Goal: Task Accomplishment & Management: Use online tool/utility

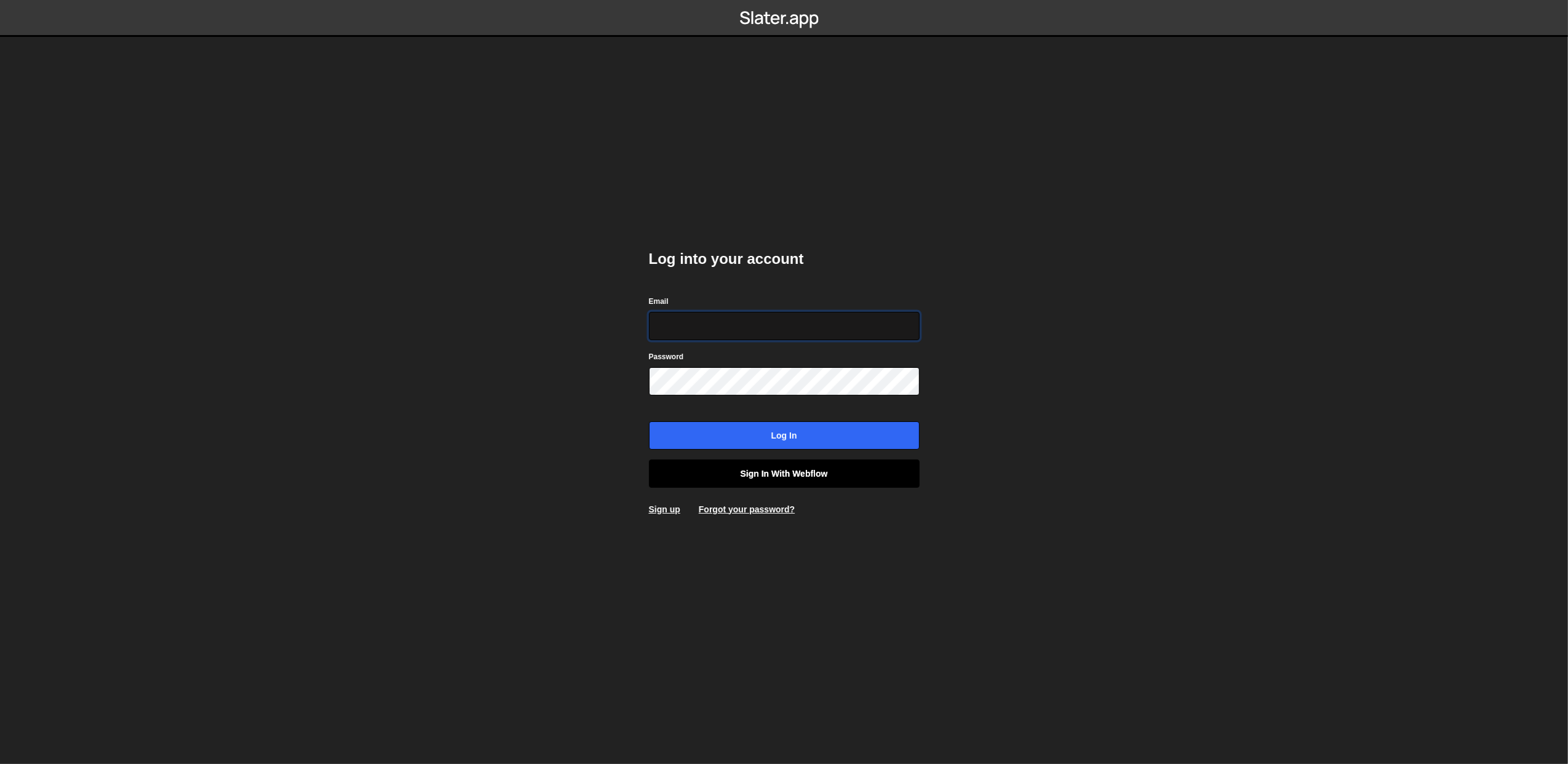
type input "lazar@akka.studio"
click at [752, 480] on link "Sign in with Webflow" at bounding box center [784, 473] width 270 height 29
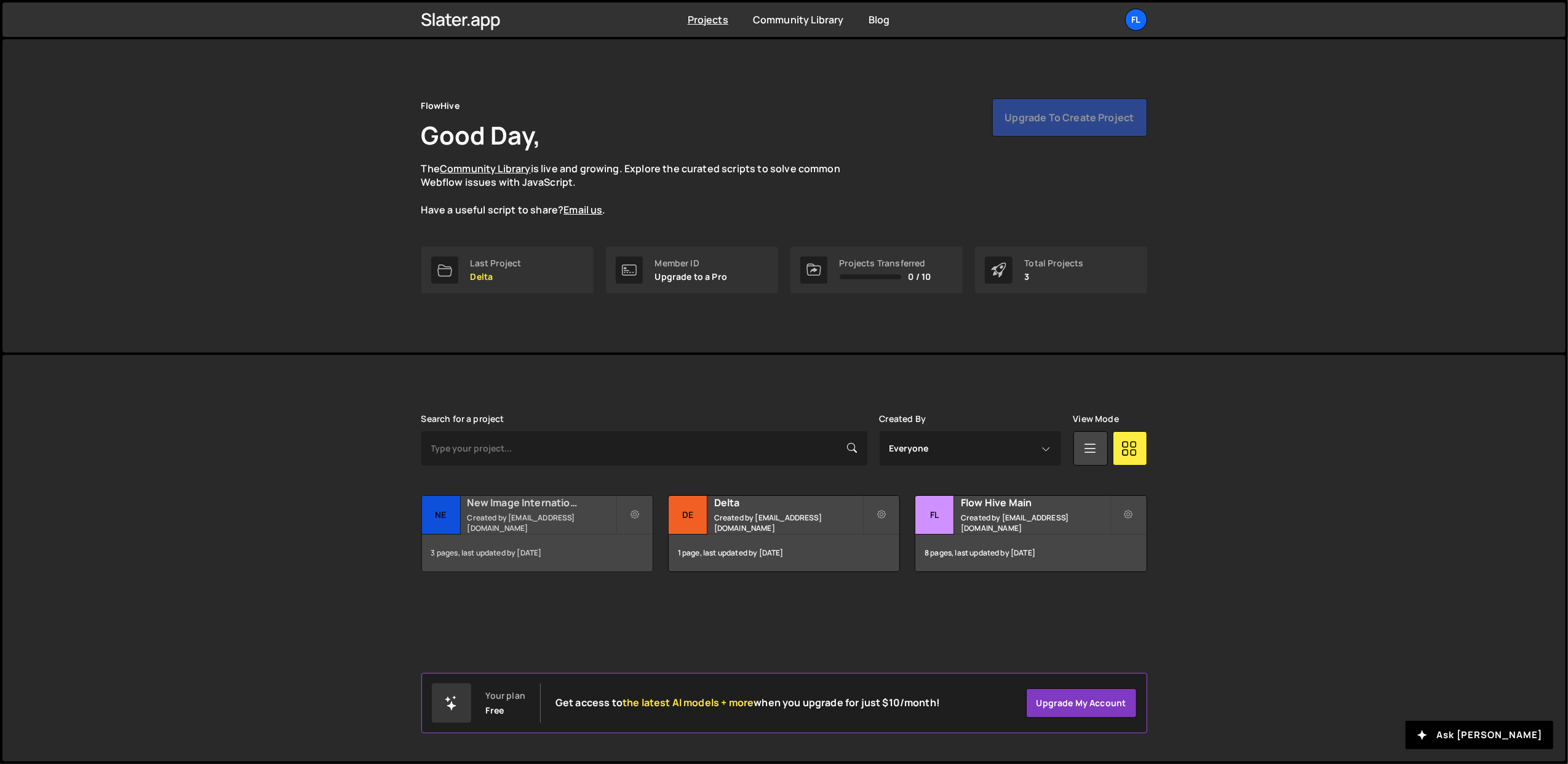
click at [554, 516] on div "New Image International Created by [EMAIL_ADDRESS][DOMAIN_NAME]" at bounding box center [537, 515] width 231 height 38
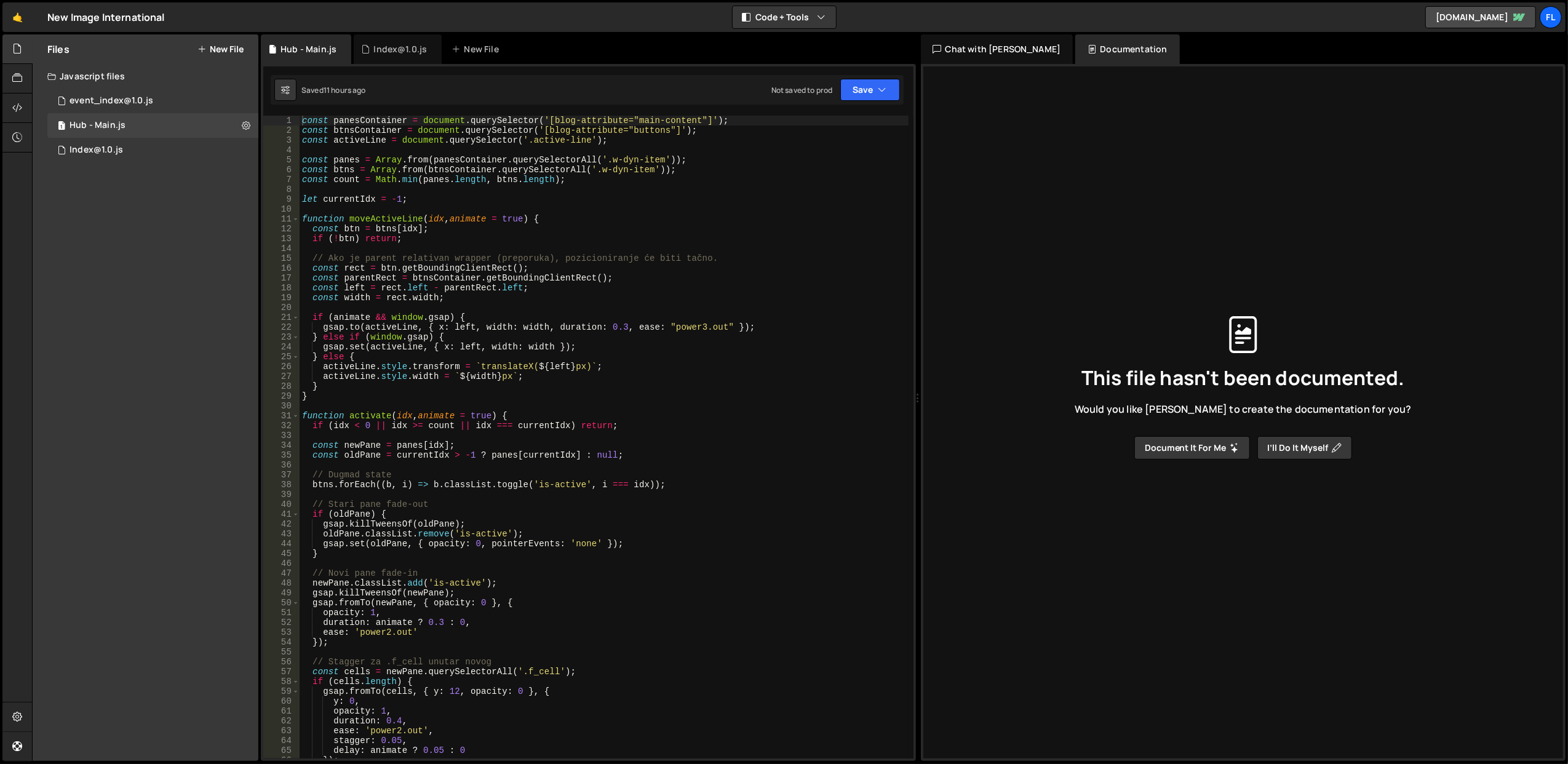
click at [225, 48] on button "New File" at bounding box center [220, 48] width 46 height 10
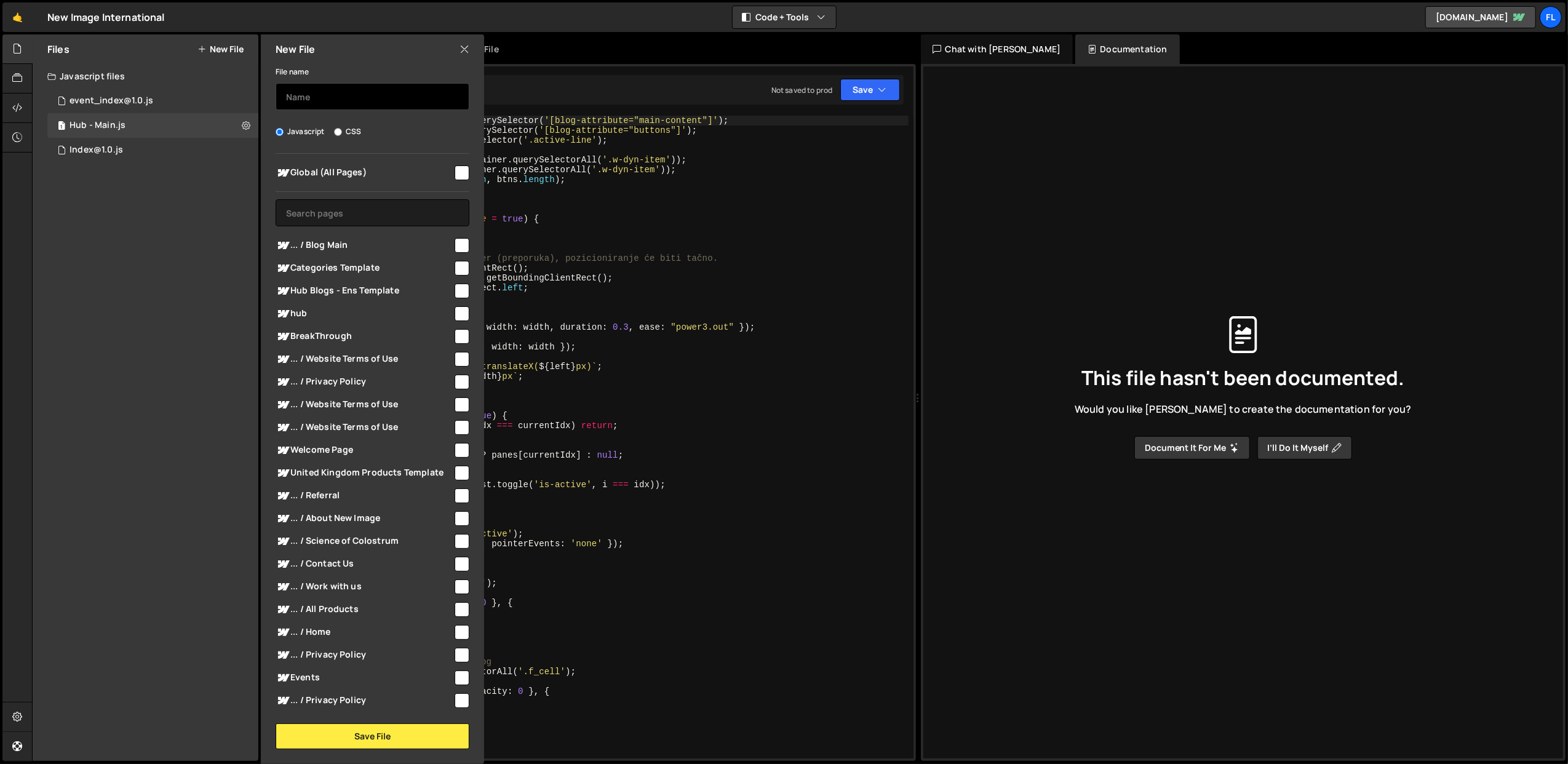
click at [338, 89] on input "text" at bounding box center [372, 96] width 193 height 27
type input "M"
type input "Hub - Main Blog"
click at [352, 240] on span "... / Blog Main" at bounding box center [364, 245] width 177 height 15
checkbox input "true"
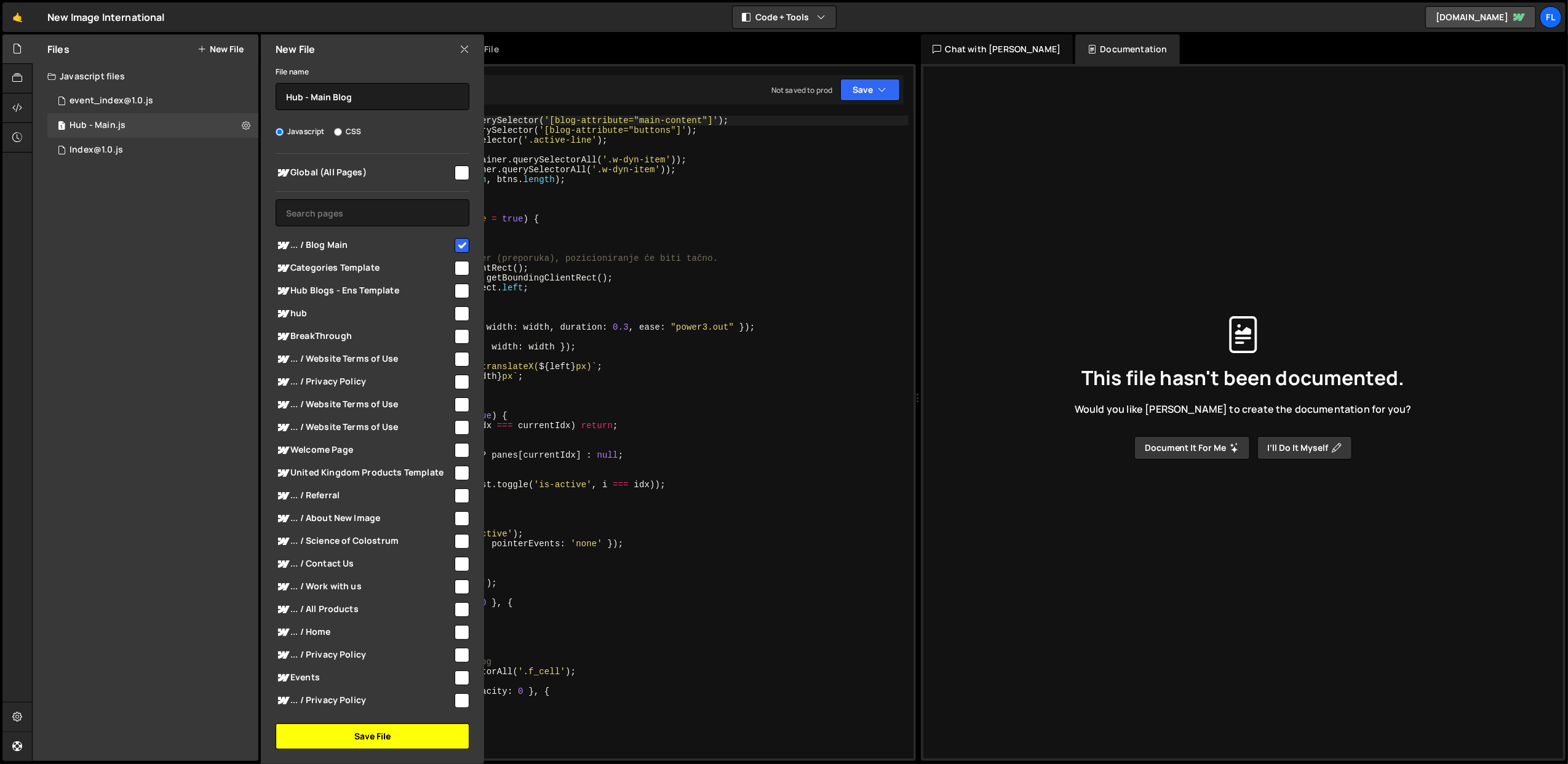
click at [366, 732] on button "Save File" at bounding box center [372, 735] width 193 height 26
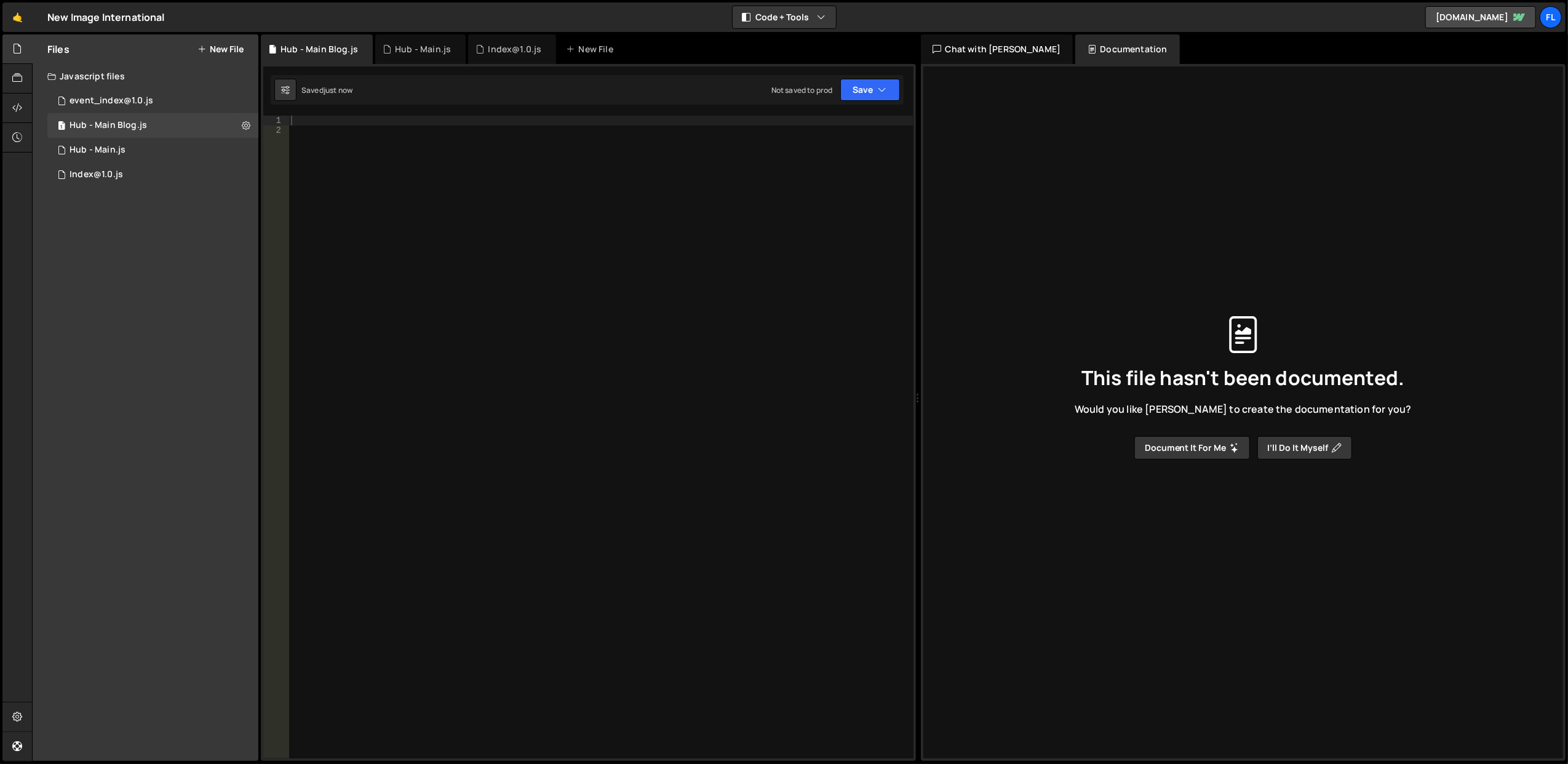
click at [328, 127] on div at bounding box center [601, 447] width 625 height 663
click at [242, 119] on icon at bounding box center [246, 125] width 9 height 12
type input "Hub - Main Blog"
radio input "true"
checkbox input "true"
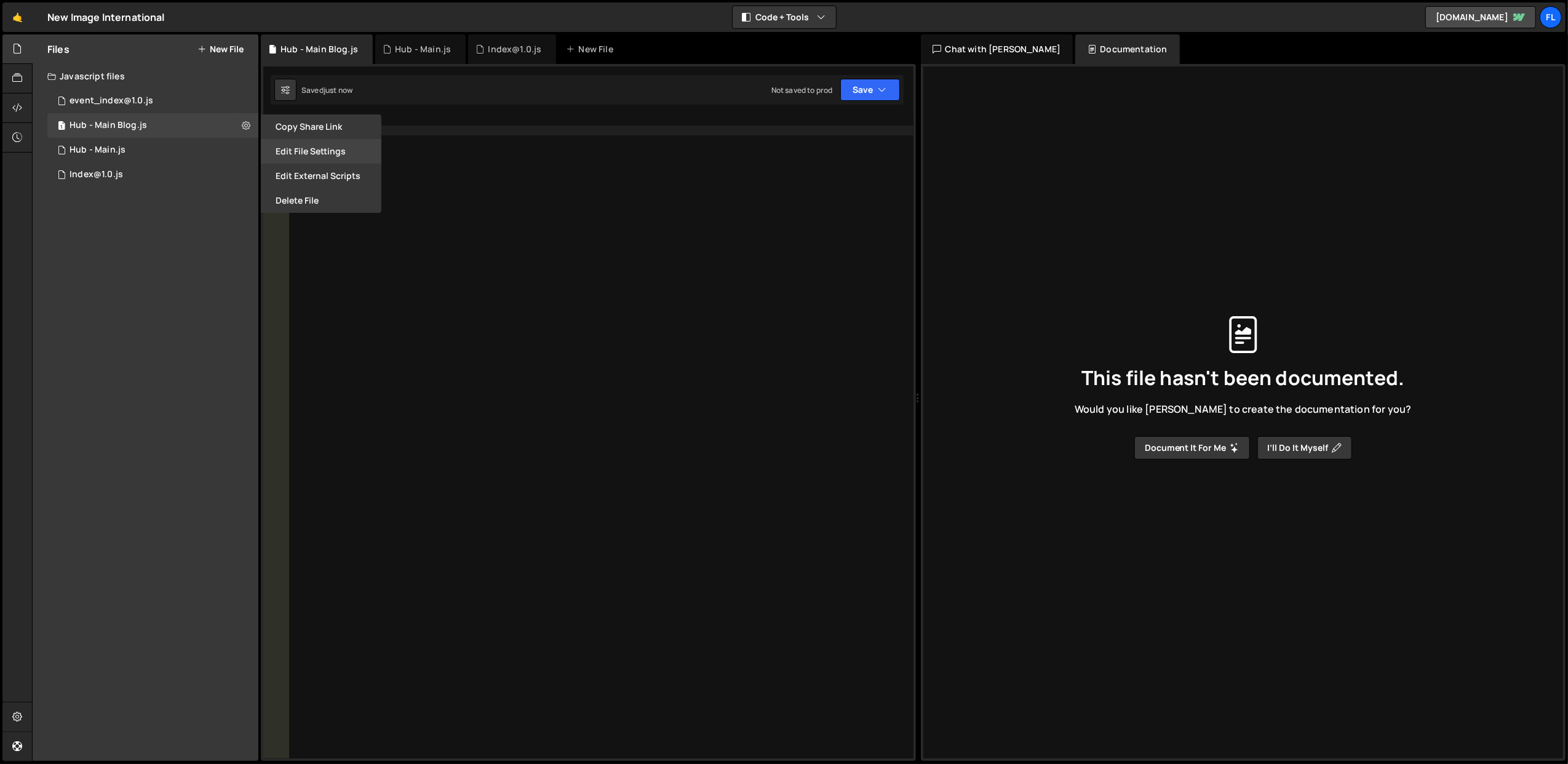
click at [284, 148] on button "Edit File Settings" at bounding box center [321, 152] width 121 height 25
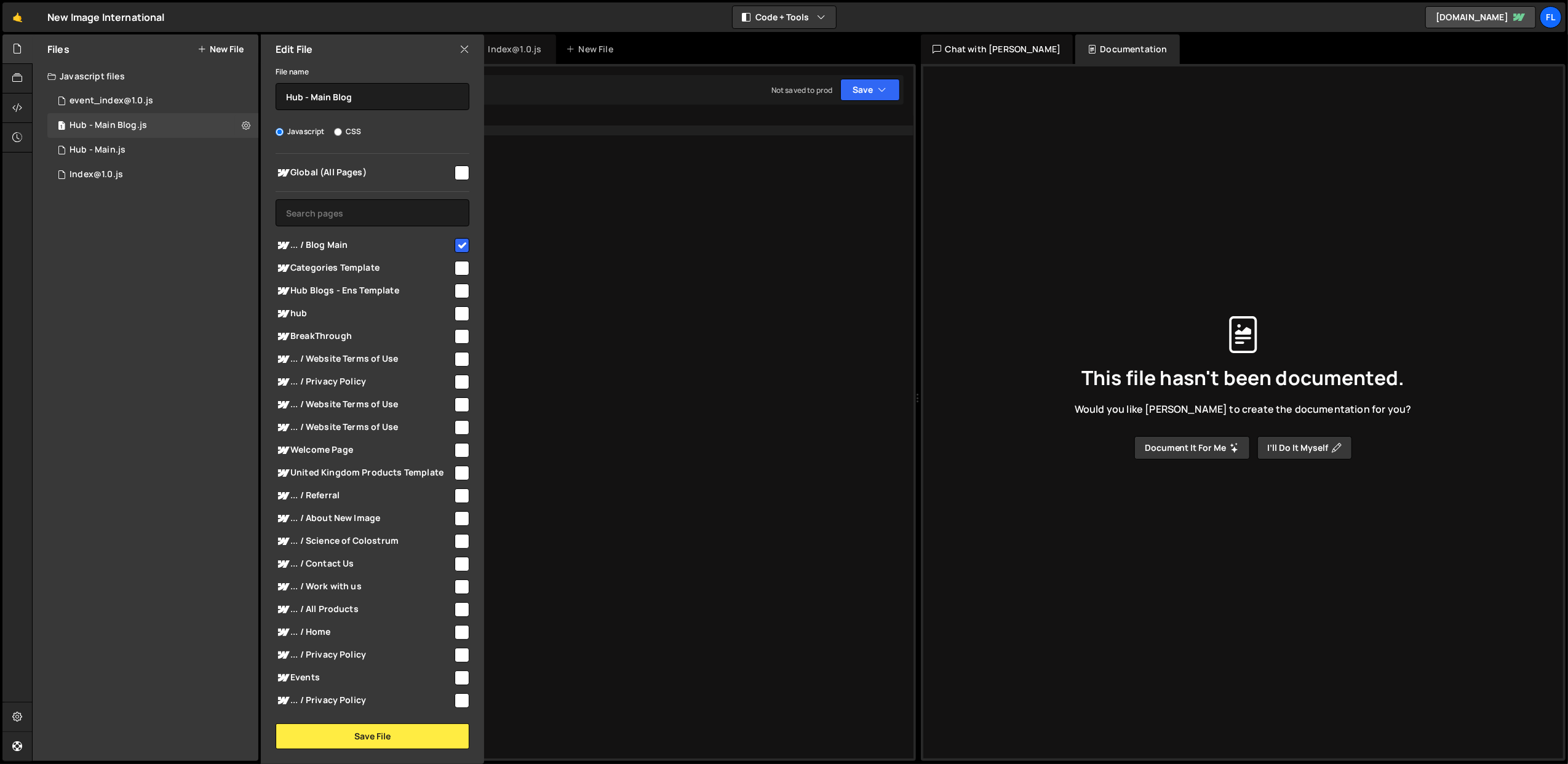
click at [552, 157] on div at bounding box center [601, 447] width 625 height 663
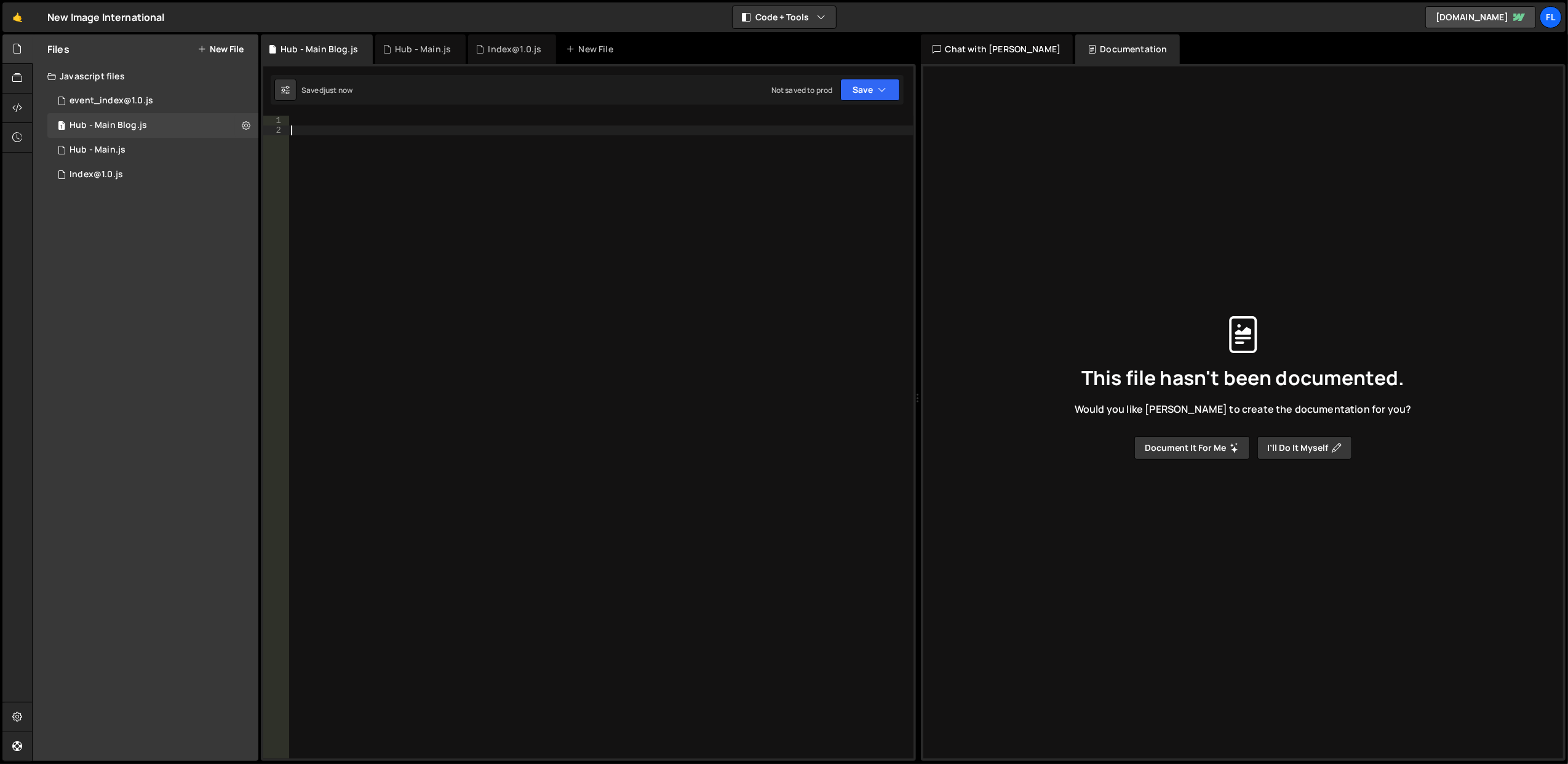
click at [338, 121] on div at bounding box center [601, 447] width 625 height 663
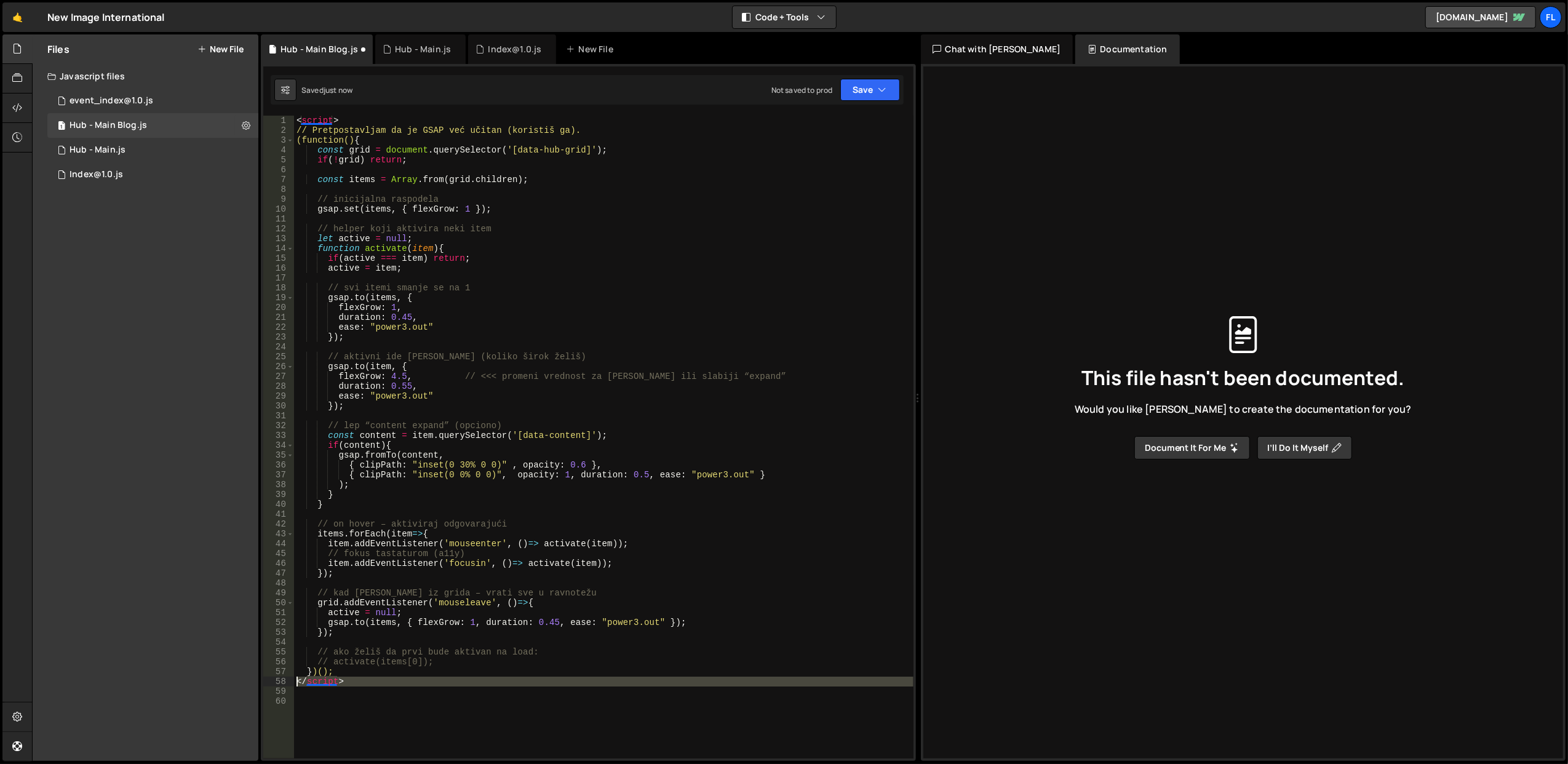
drag, startPoint x: 366, startPoint y: 687, endPoint x: 294, endPoint y: 682, distance: 72.2
click at [294, 682] on div "< script > // Pretpostavljam da je GSAP već učitan (koristiš ga). (function() {…" at bounding box center [603, 447] width 619 height 663
type textarea "</script>"
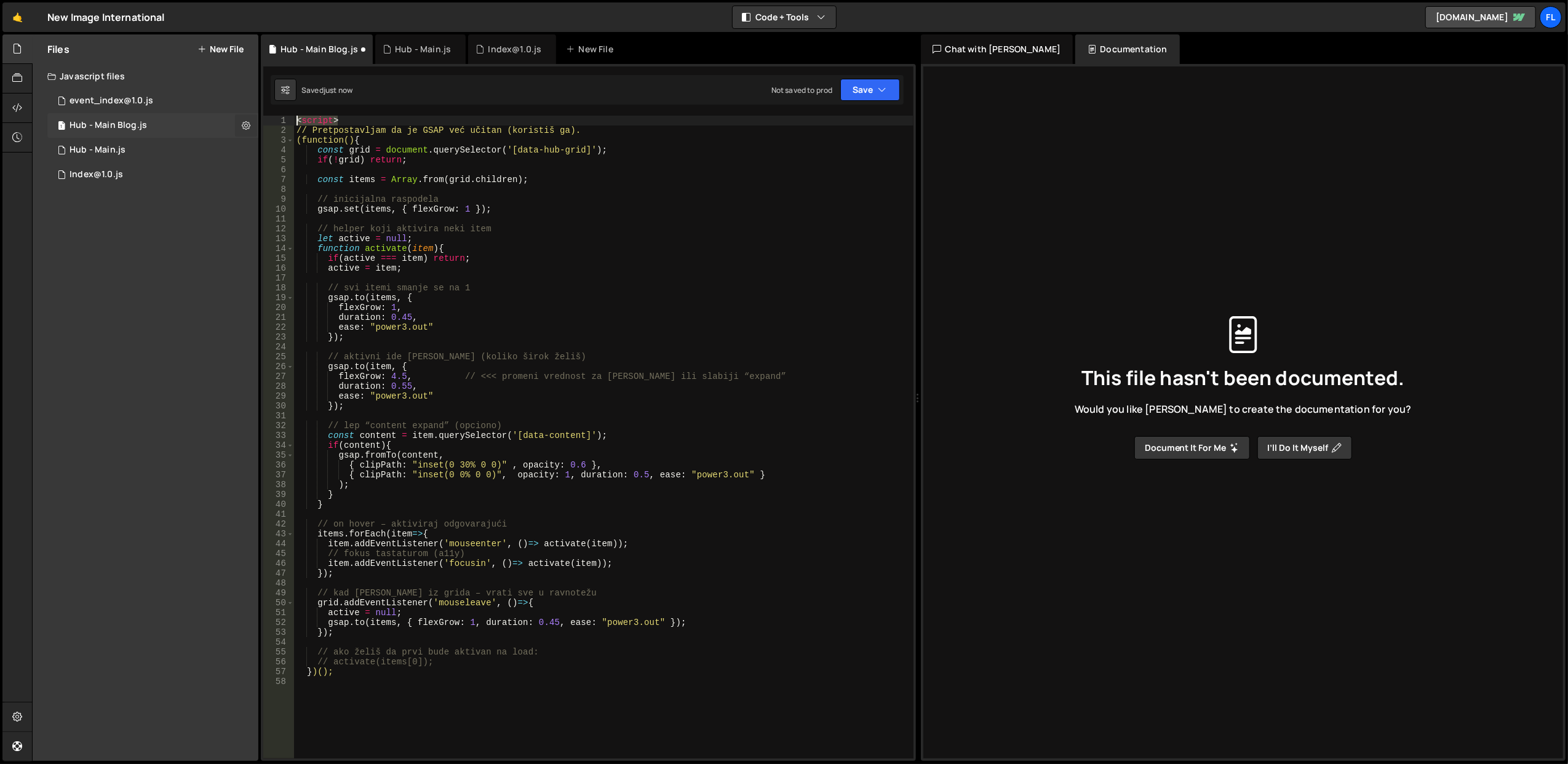
drag, startPoint x: 345, startPoint y: 116, endPoint x: 252, endPoint y: 118, distance: 93.0
click at [252, 118] on div "Files New File Javascript files 1 event_index@1.0.js 0 1 Hub - Main Blog.js 0 1…" at bounding box center [800, 398] width 1536 height 727
type textarea "<script>"
click at [556, 324] on div "// Pretpostavljam da je GSAP već učitan (koristiš ga). ( function ( ) { const g…" at bounding box center [603, 447] width 619 height 663
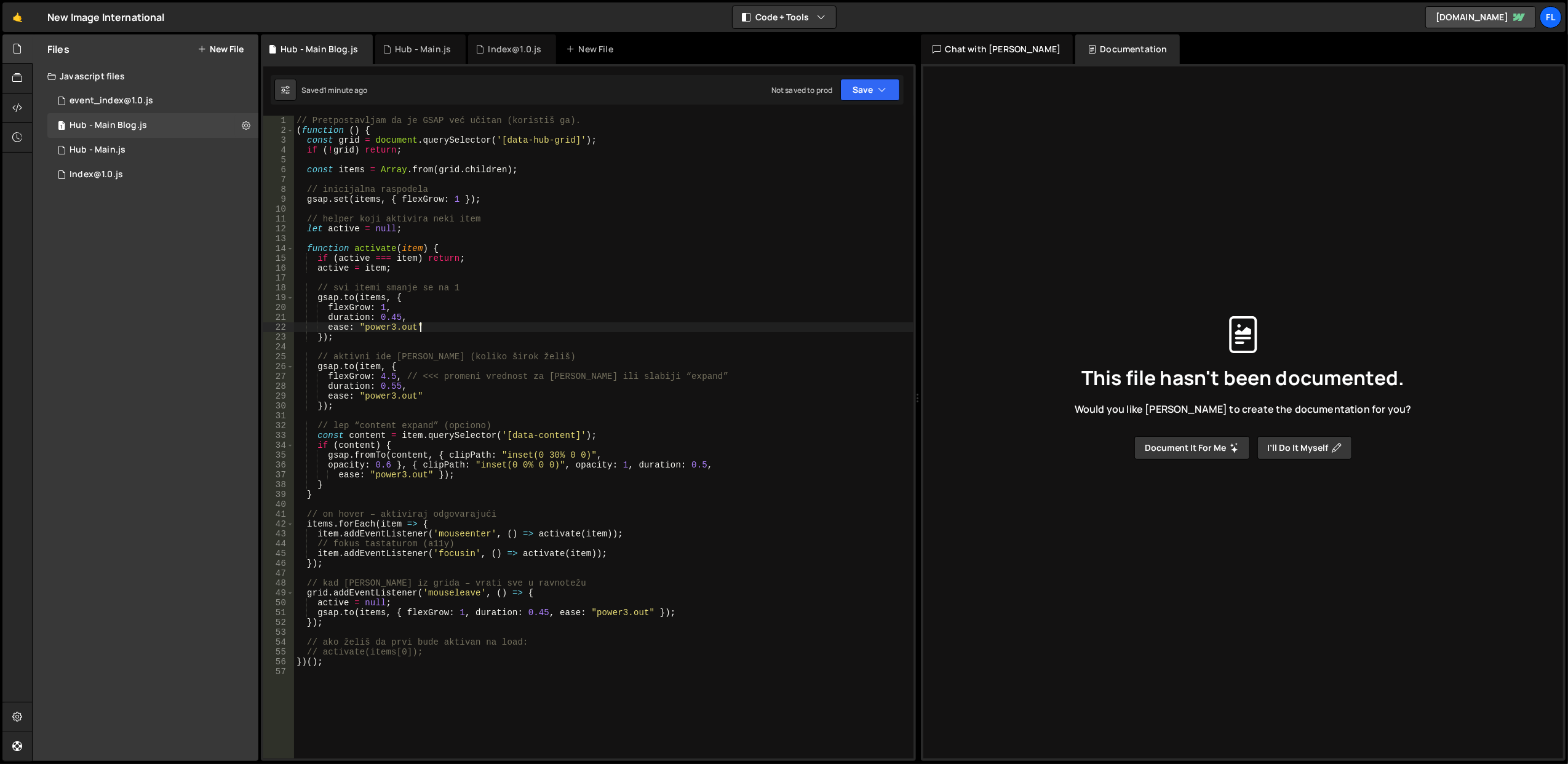
click at [547, 312] on div "// Pretpostavljam da je GSAP već učitan (koristiš ga). ( function ( ) { const g…" at bounding box center [603, 447] width 619 height 663
type textarea "})();"
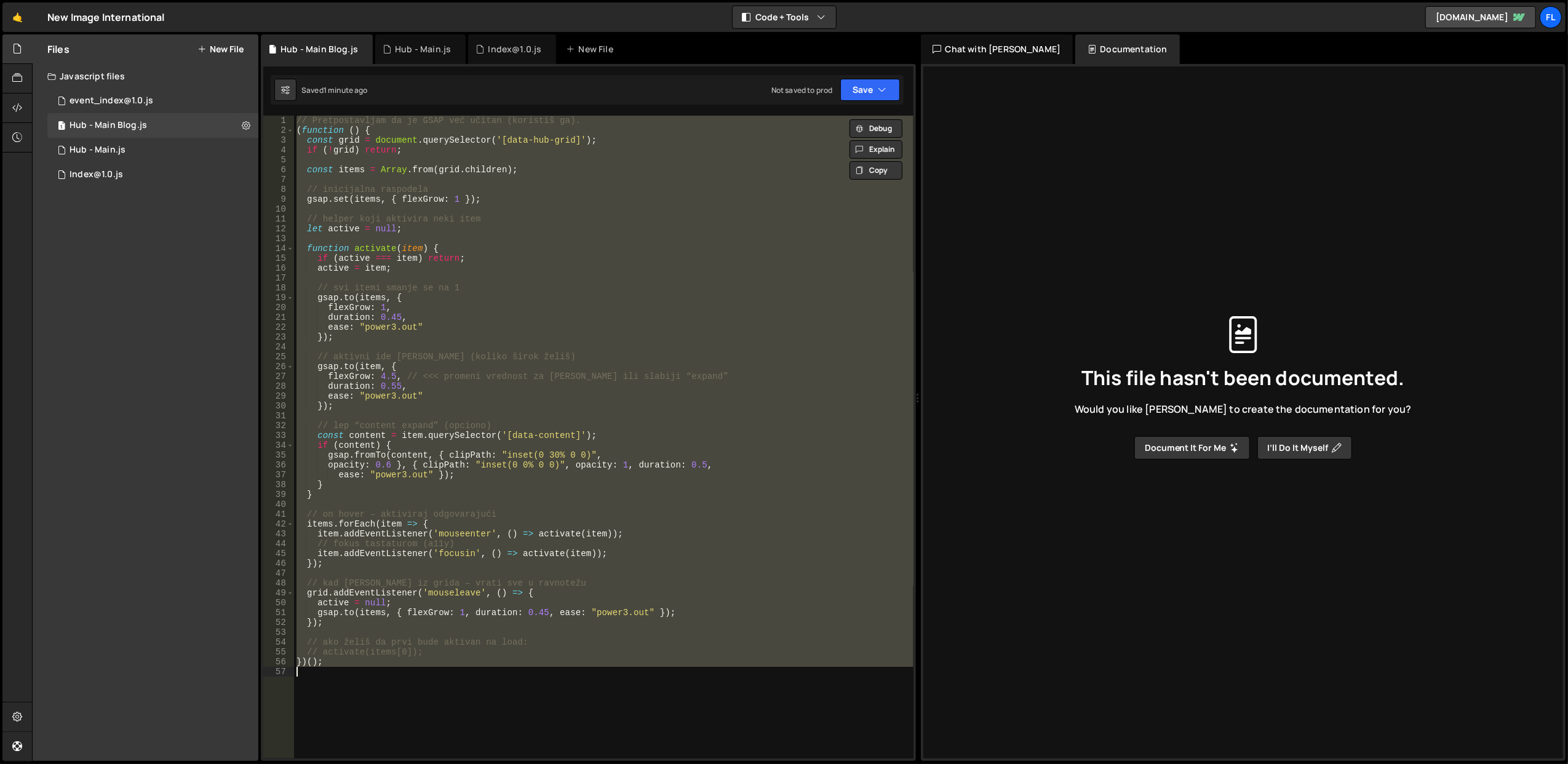
paste textarea
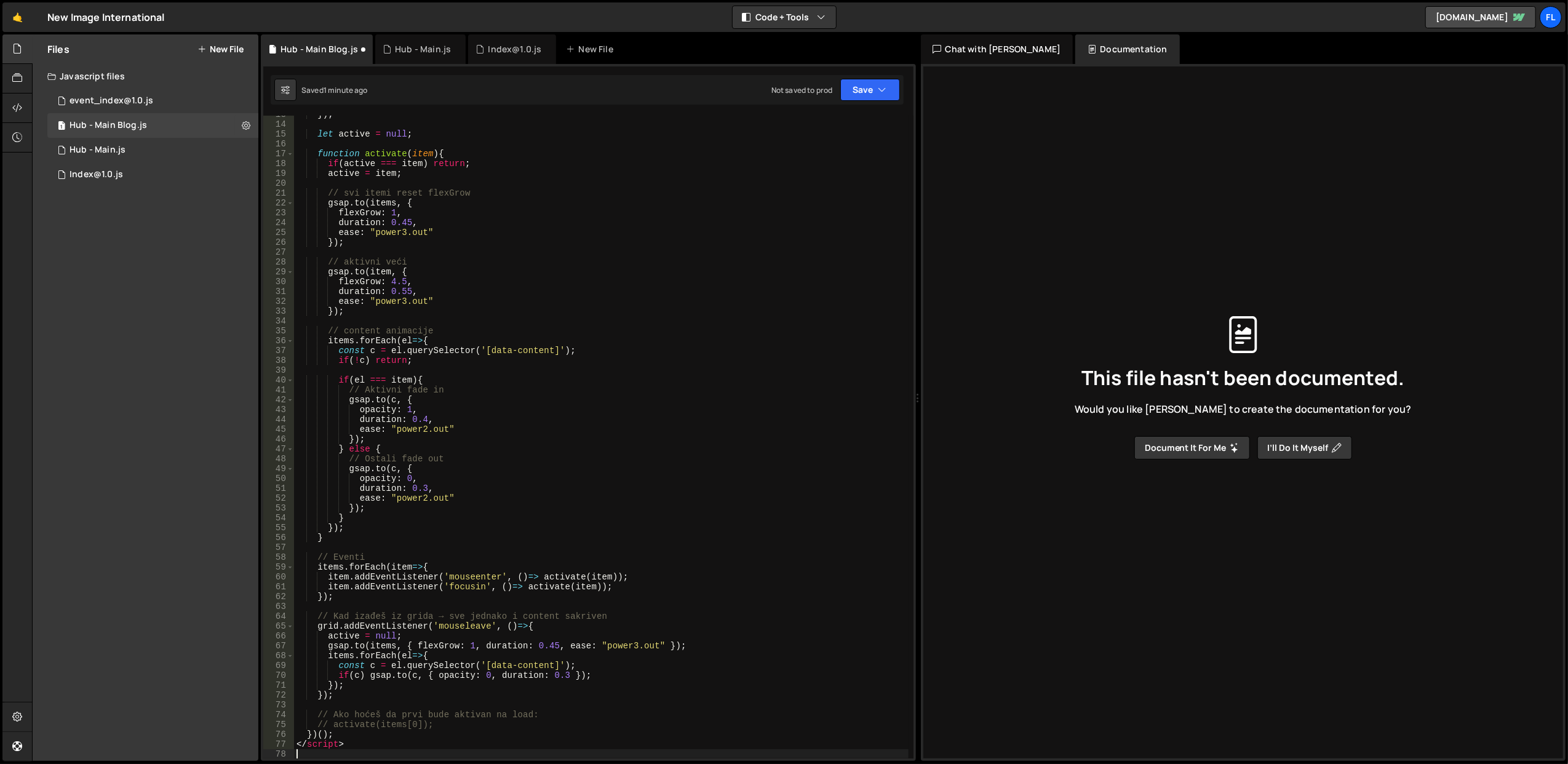
scroll to position [271, 0]
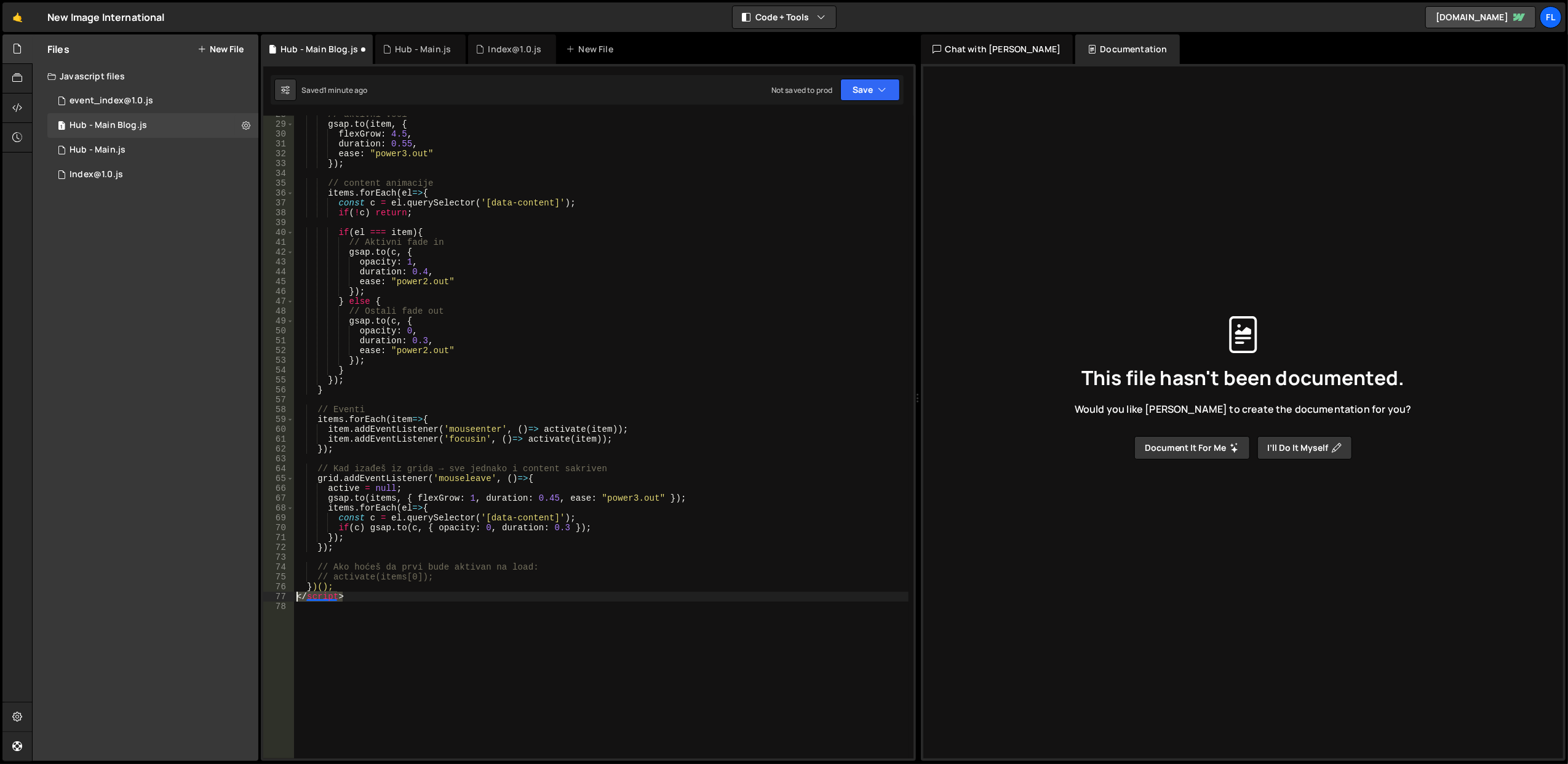
drag, startPoint x: 357, startPoint y: 600, endPoint x: 281, endPoint y: 598, distance: 76.0
click at [281, 598] on div "28 29 30 31 32 33 34 35 36 37 38 39 40 41 42 43 44 45 46 47 48 49 50 51 52 53 5…" at bounding box center [588, 437] width 650 height 642
type textarea "</script>"
drag, startPoint x: 333, startPoint y: 576, endPoint x: 317, endPoint y: 576, distance: 16.0
click at [317, 576] on div "// aktivni veći gsap . to ( item , { flexGrow : 4.5 , duration : 0.55 , ease : …" at bounding box center [601, 440] width 615 height 663
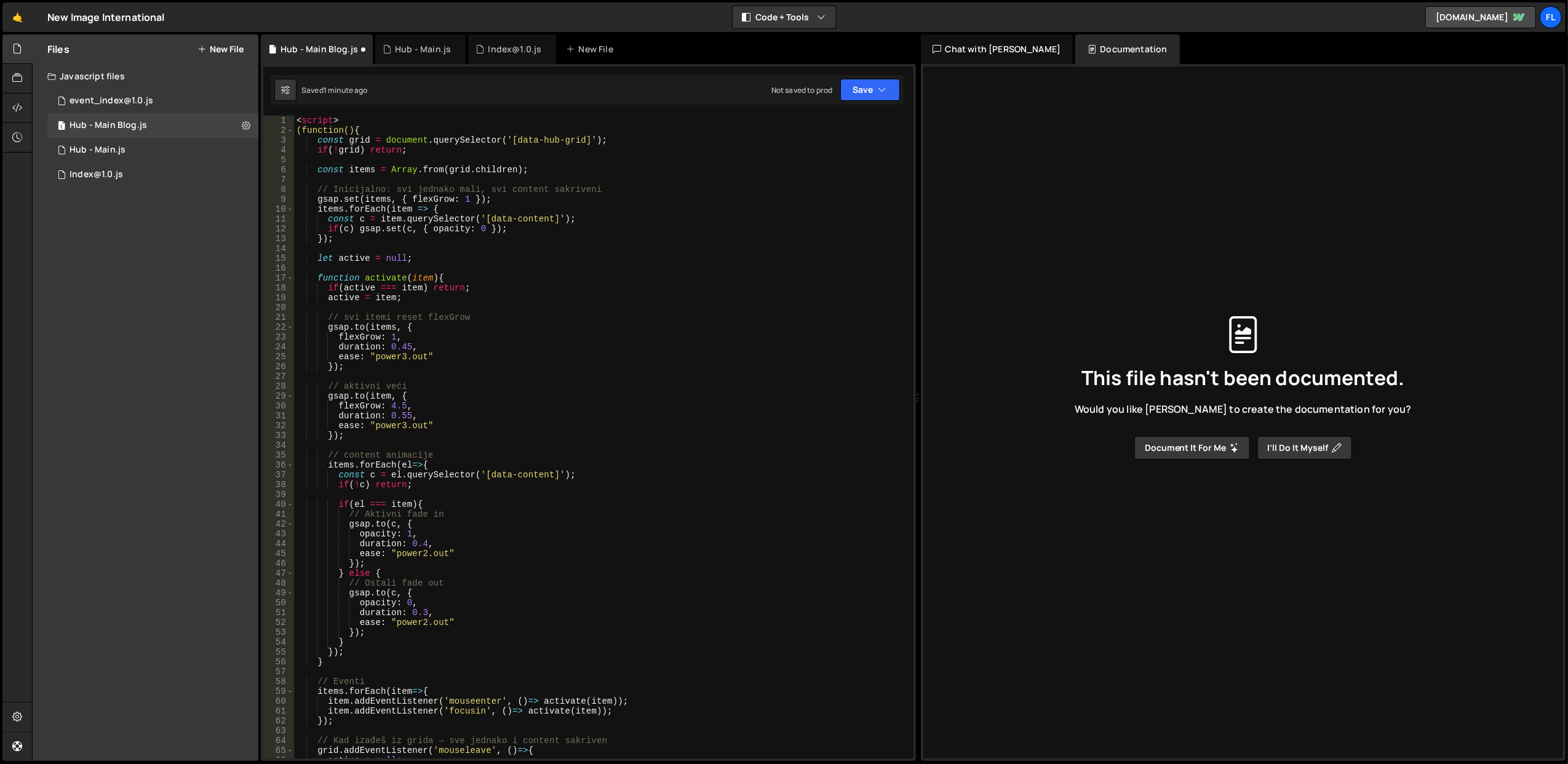
scroll to position [0, 0]
click at [321, 116] on div "< script > (function() { const grid = document . querySelector ( '[data-hub-gri…" at bounding box center [601, 447] width 615 height 663
type textarea "(function() {"
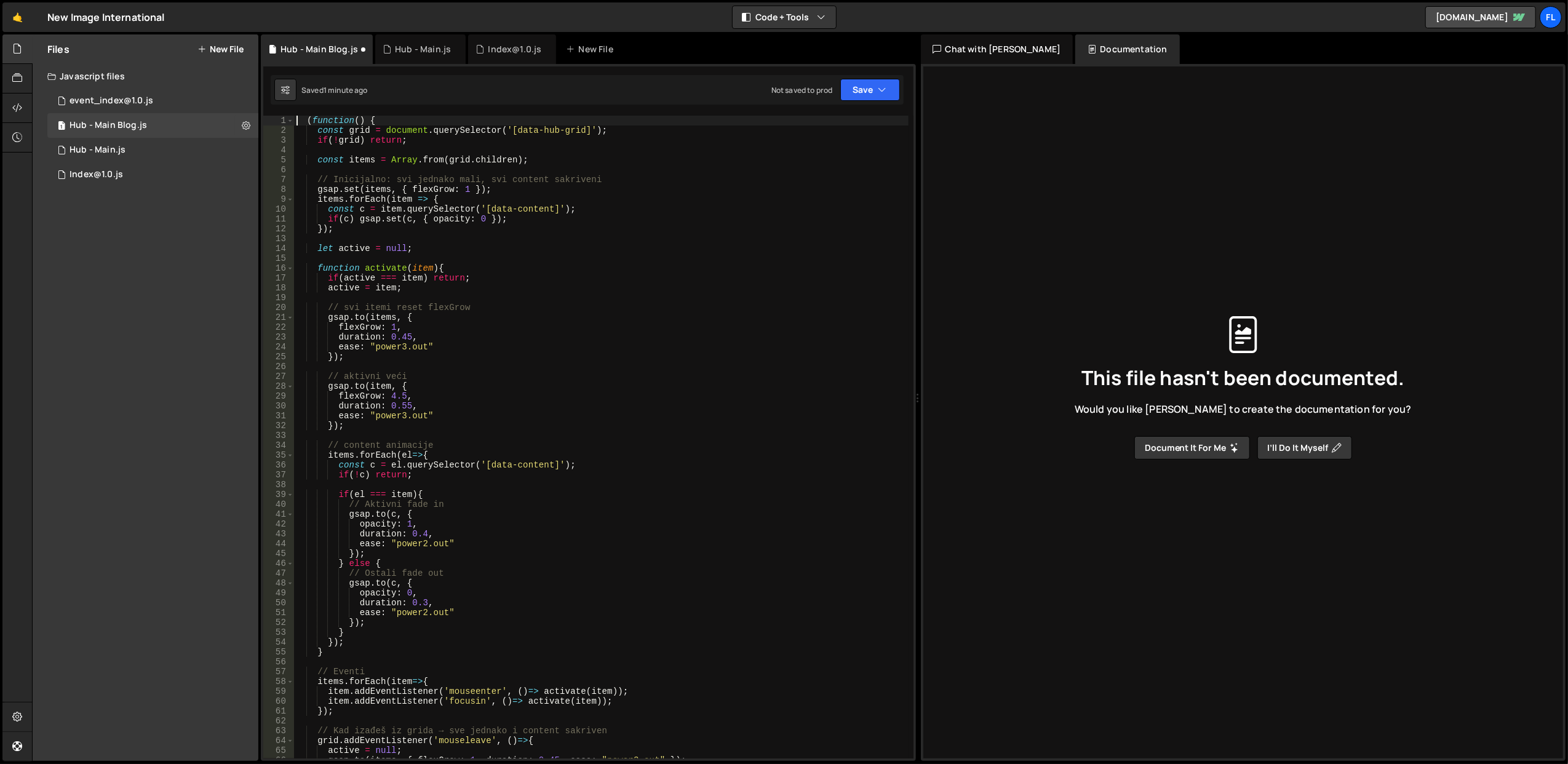
click at [522, 149] on div "( function ( ) { const grid = document . querySelector ( '[data-hub-grid]' ) ; …" at bounding box center [601, 447] width 615 height 663
click at [861, 92] on button "Save" at bounding box center [870, 89] width 59 height 22
click at [802, 133] on div "1 minute ago" at bounding box center [807, 133] width 43 height 10
type textarea "const grid = document.querySelector('[data-hub-grid]');"
click at [454, 130] on div "( function ( ) { const grid = document . querySelector ( '[data-hub-grid]' ) ; …" at bounding box center [601, 447] width 615 height 663
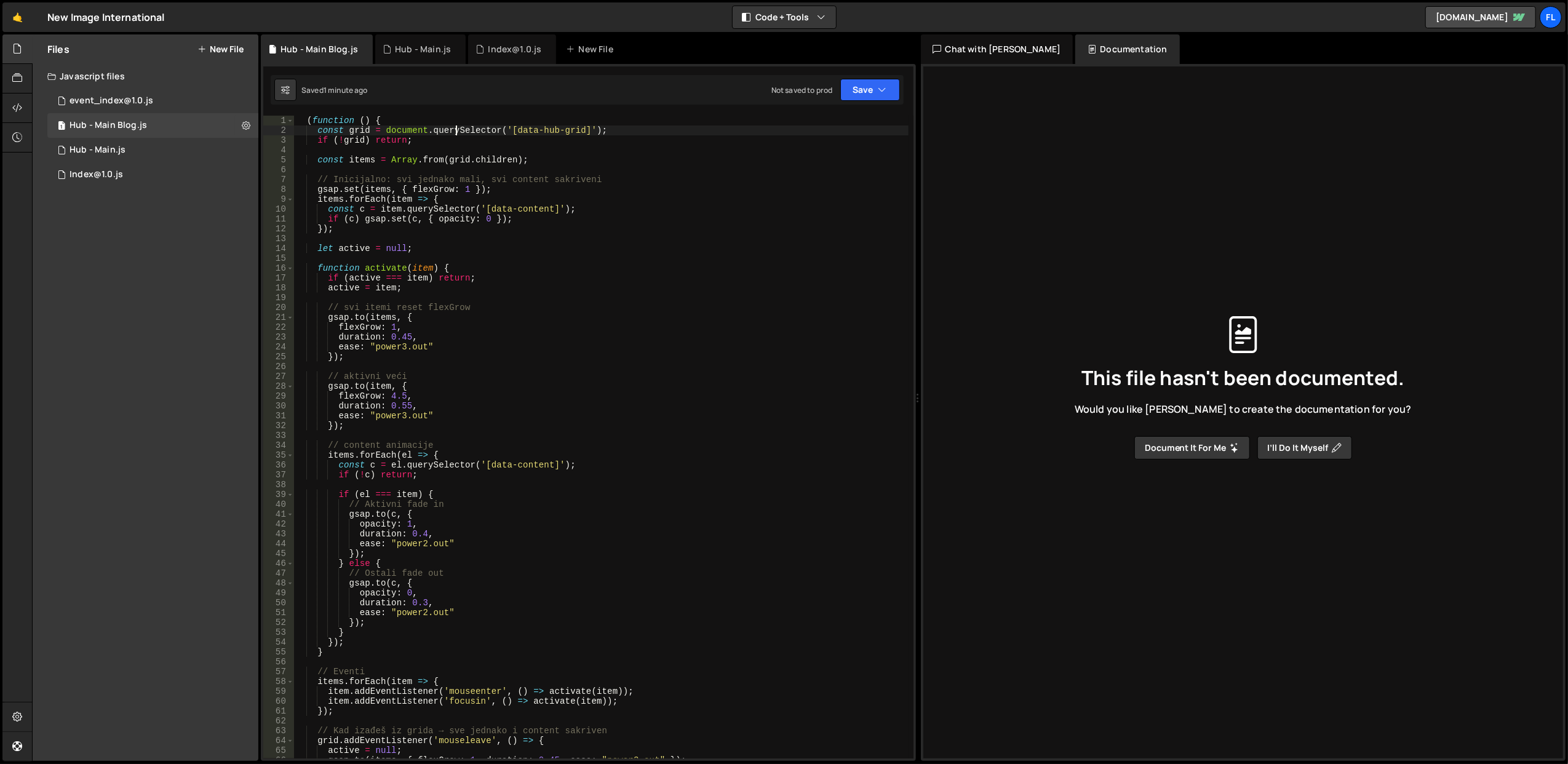
click at [454, 130] on div "( function ( ) { const grid = document . querySelector ( '[data-hub-grid]' ) ; …" at bounding box center [601, 447] width 615 height 663
click at [486, 154] on div "( function ( ) { const grid = document . querySelector ( '[data-hub-grid]' ) ; …" at bounding box center [601, 447] width 615 height 663
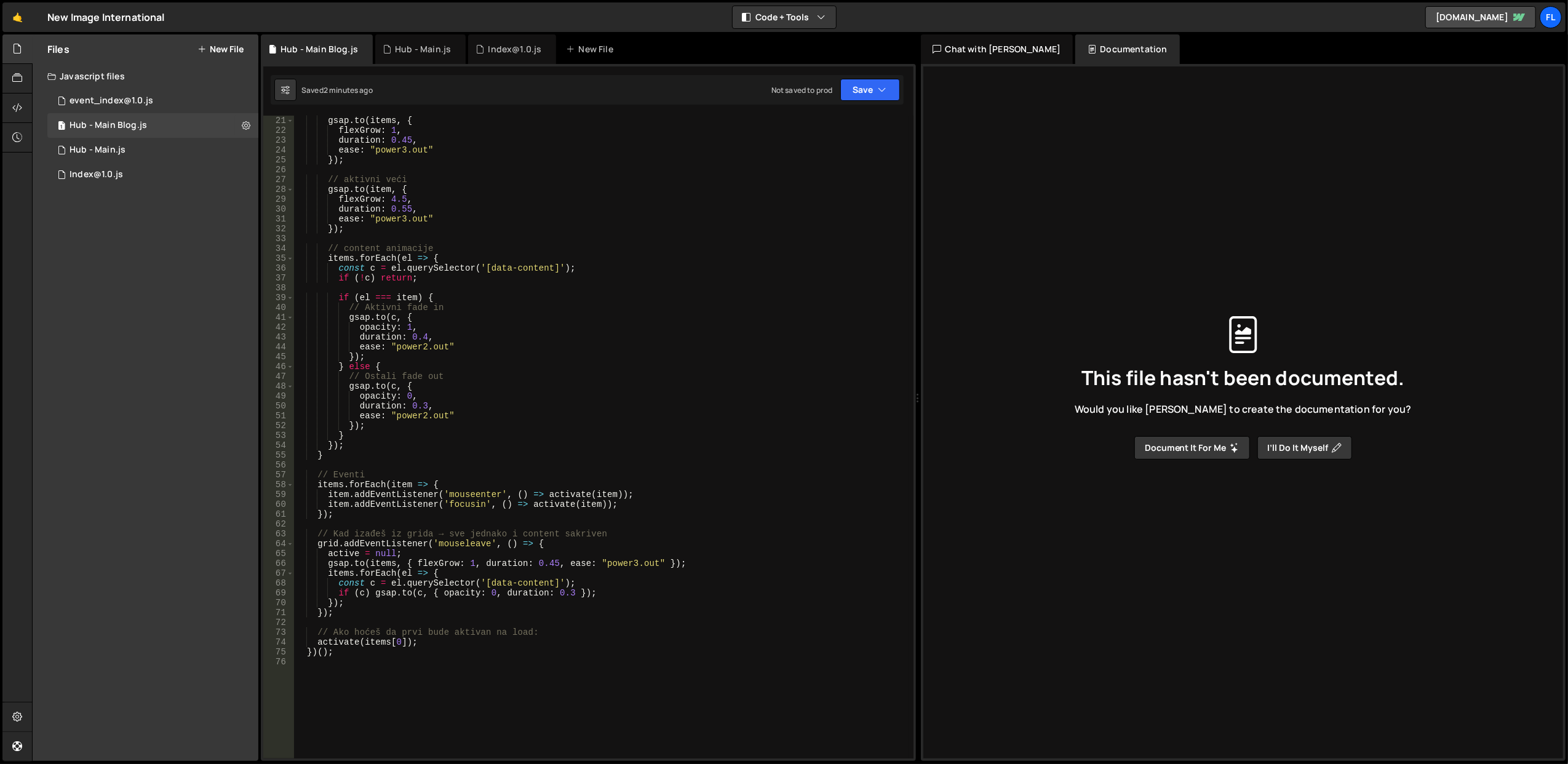
click at [532, 379] on div "gsap . to ( items , { flexGrow : 1 , duration : 0.45 , ease : "power3.out" }) ;…" at bounding box center [601, 447] width 615 height 663
click at [532, 398] on div "gsap . to ( items , { flexGrow : 1 , duration : 0.45 , ease : "power3.out" }) ;…" at bounding box center [601, 447] width 615 height 663
click at [331, 642] on div "gsap . to ( items , { flexGrow : 1 , duration : 0.45 , ease : "power3.out" }) ;…" at bounding box center [601, 447] width 615 height 663
click at [377, 642] on div "gsap . to ( items , { flexGrow : 1 , duration : 0.45 , ease : "power3.out" }) ;…" at bounding box center [601, 447] width 615 height 663
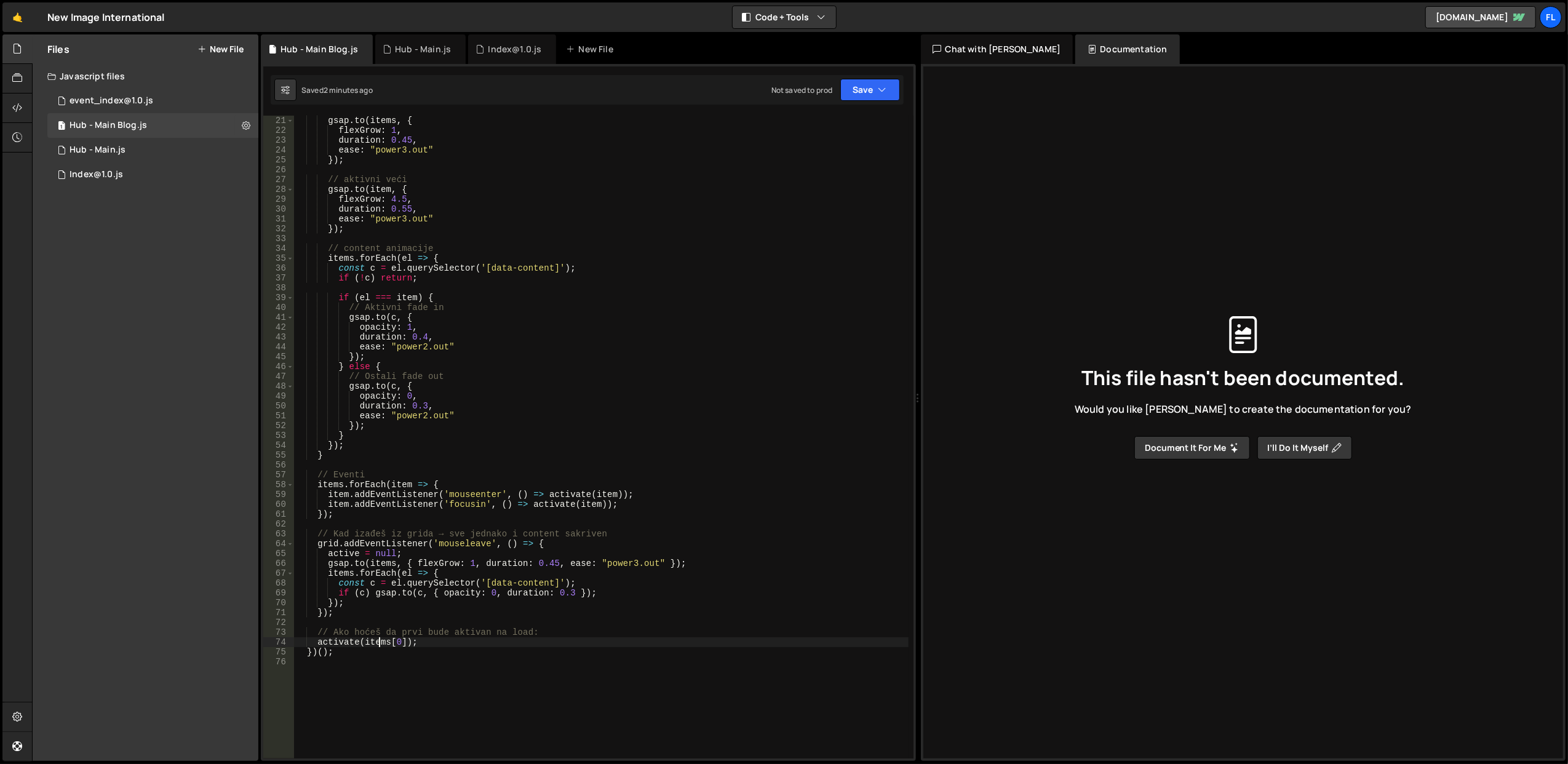
click at [377, 642] on div "gsap . to ( items , { flexGrow : 1 , duration : 0.45 , ease : "power3.out" }) ;…" at bounding box center [601, 447] width 615 height 663
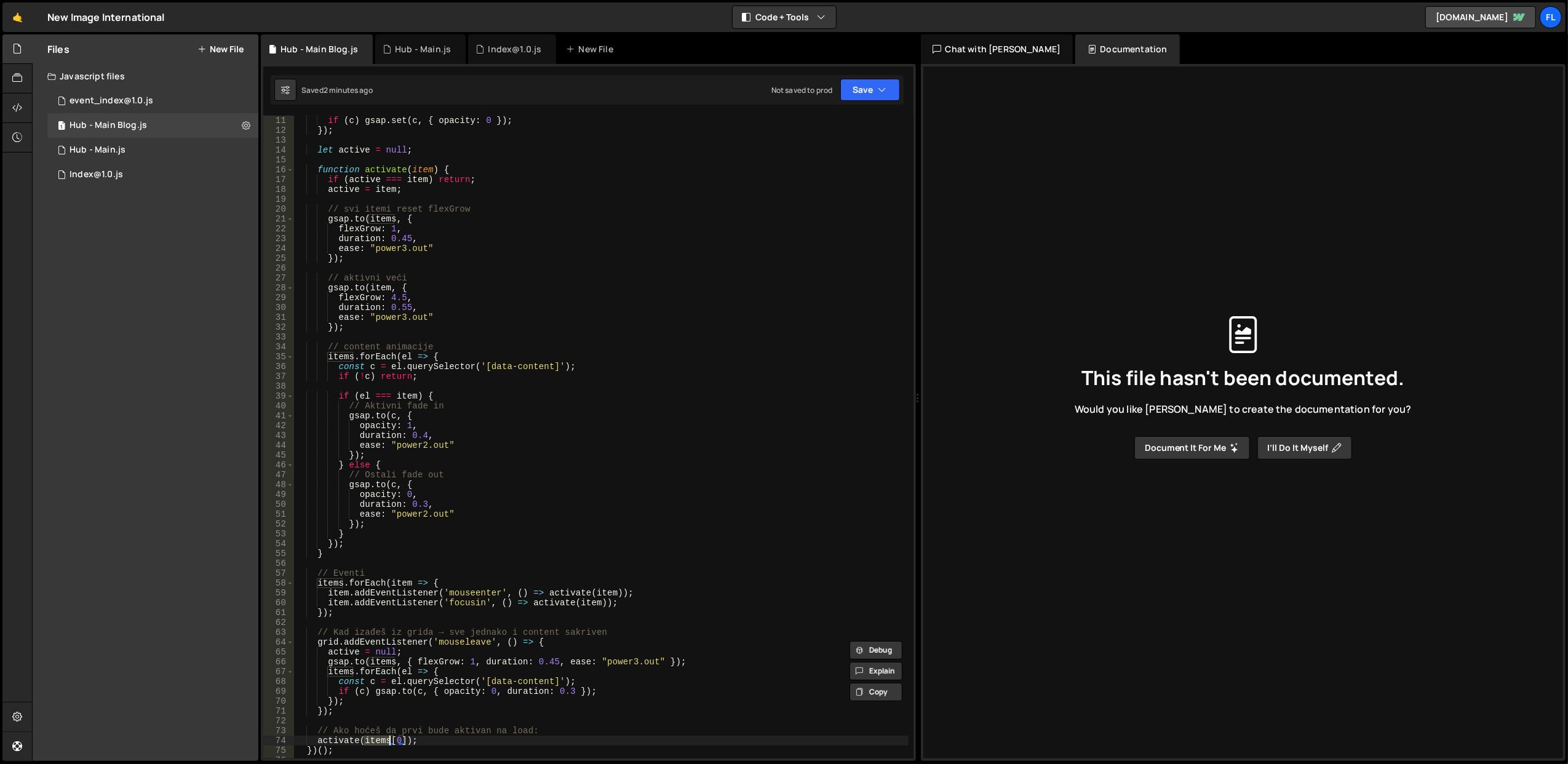
scroll to position [49, 0]
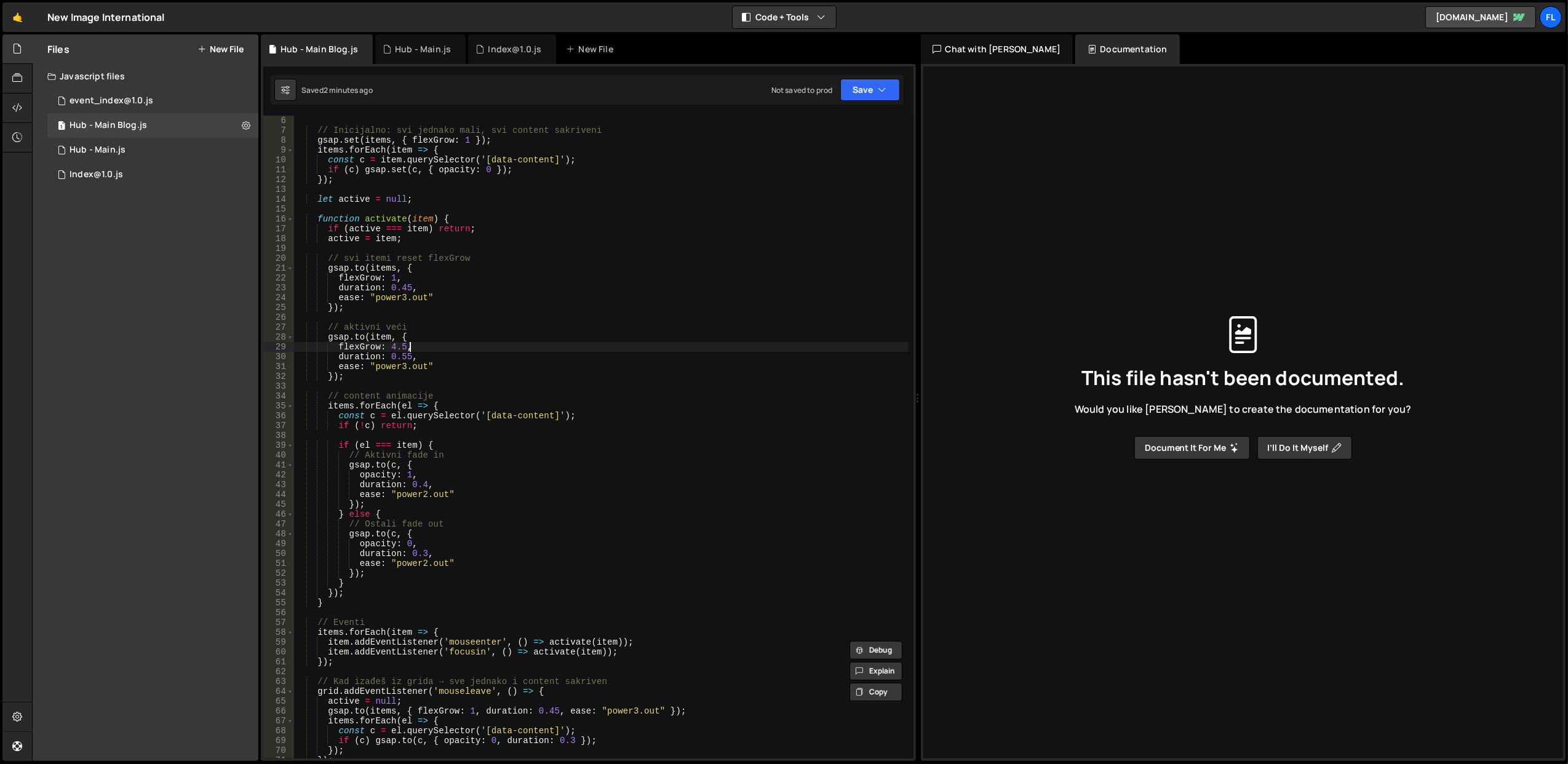
click at [441, 343] on div "// Inicijalno: svi jednako mali, svi content sakriveni gsap . set ( items , { f…" at bounding box center [601, 447] width 615 height 663
drag, startPoint x: 389, startPoint y: 349, endPoint x: 404, endPoint y: 349, distance: 15.0
click at [404, 349] on div "// Inicijalno: svi jednako mali, svi content sakriveni gsap . set ( items , { f…" at bounding box center [601, 447] width 615 height 663
click at [426, 326] on div "// Inicijalno: svi jednako mali, svi content sakriveni gsap . set ( items , { f…" at bounding box center [601, 447] width 615 height 663
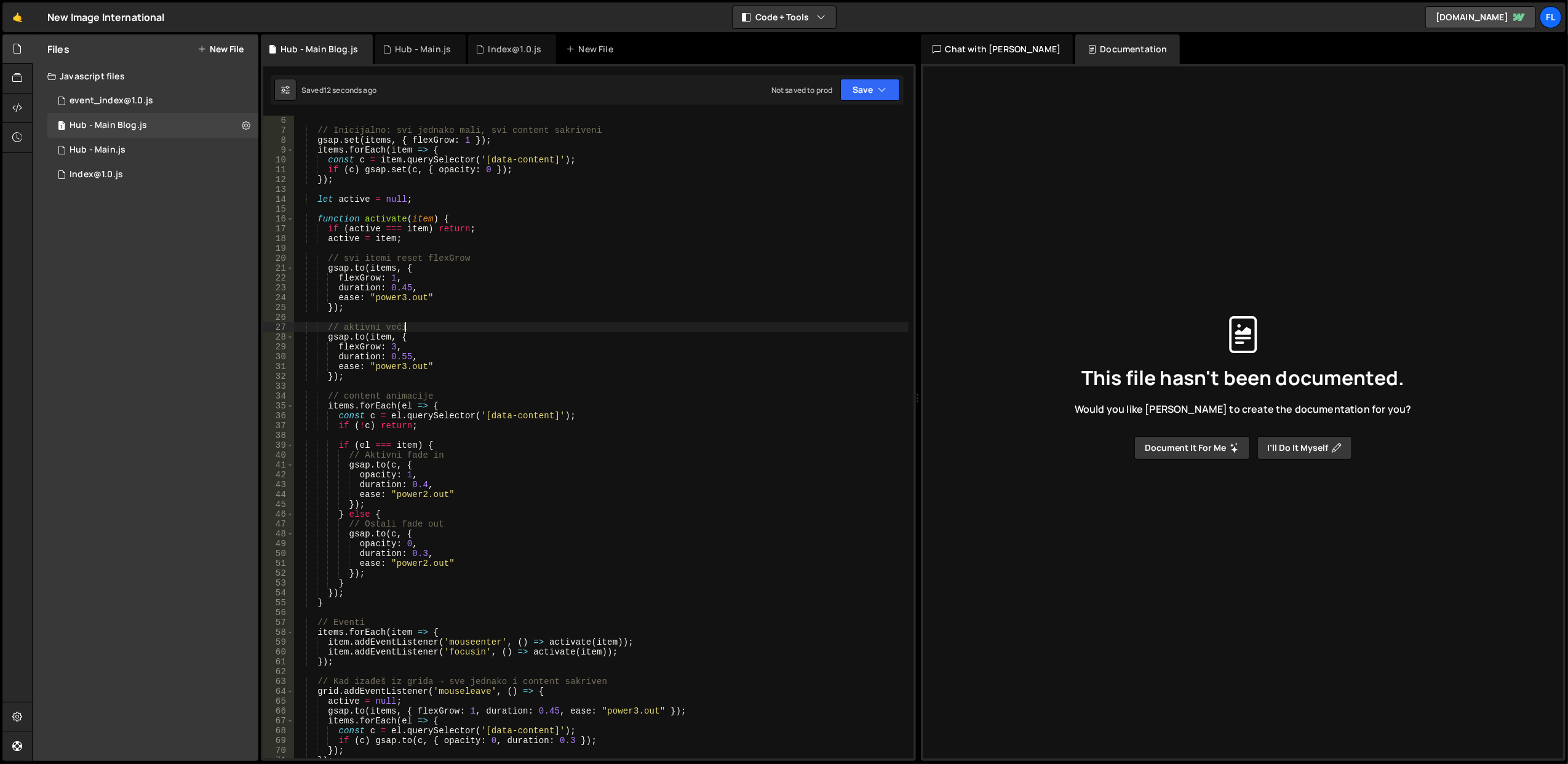
click at [389, 349] on div "// Inicijalno: svi jednako mali, svi content sakriveni gsap . set ( items , { f…" at bounding box center [601, 447] width 615 height 663
type textarea "flexGrow: 2,"
click at [448, 317] on div "// Inicijalno: svi jednako mali, svi content sakriveni gsap . set ( items , { f…" at bounding box center [601, 447] width 615 height 663
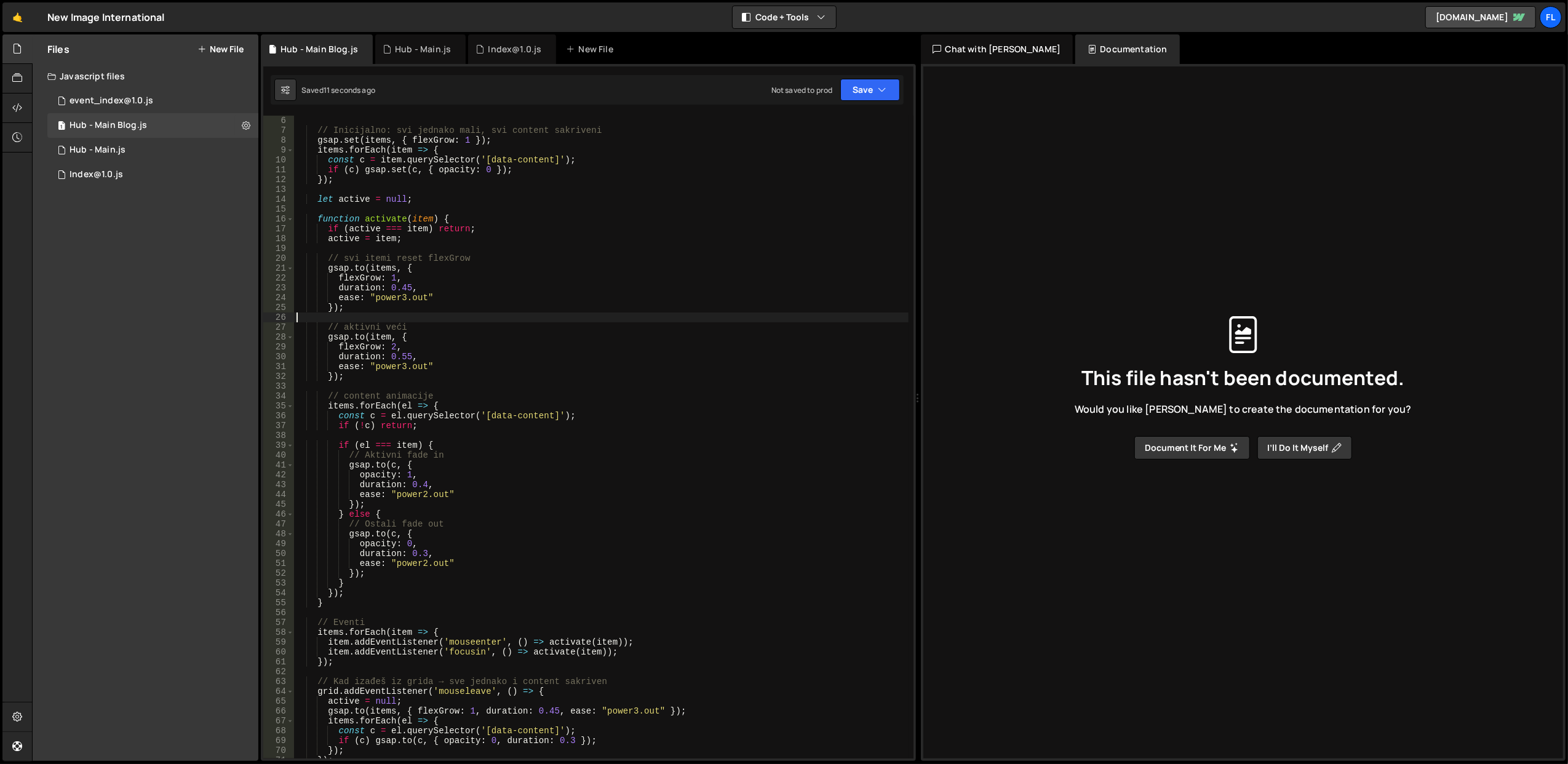
click at [427, 359] on div "// Inicijalno: svi jednako mali, svi content sakriveni gsap . set ( items , { f…" at bounding box center [601, 447] width 615 height 663
drag, startPoint x: 390, startPoint y: 357, endPoint x: 409, endPoint y: 357, distance: 19.0
click at [409, 357] on div "// Inicijalno: svi jednako mali, svi content sakriveni gsap . set ( items , { f…" at bounding box center [601, 447] width 615 height 663
click at [441, 338] on div "// Inicijalno: svi jednako mali, svi content sakriveni gsap . set ( items , { f…" at bounding box center [601, 447] width 615 height 663
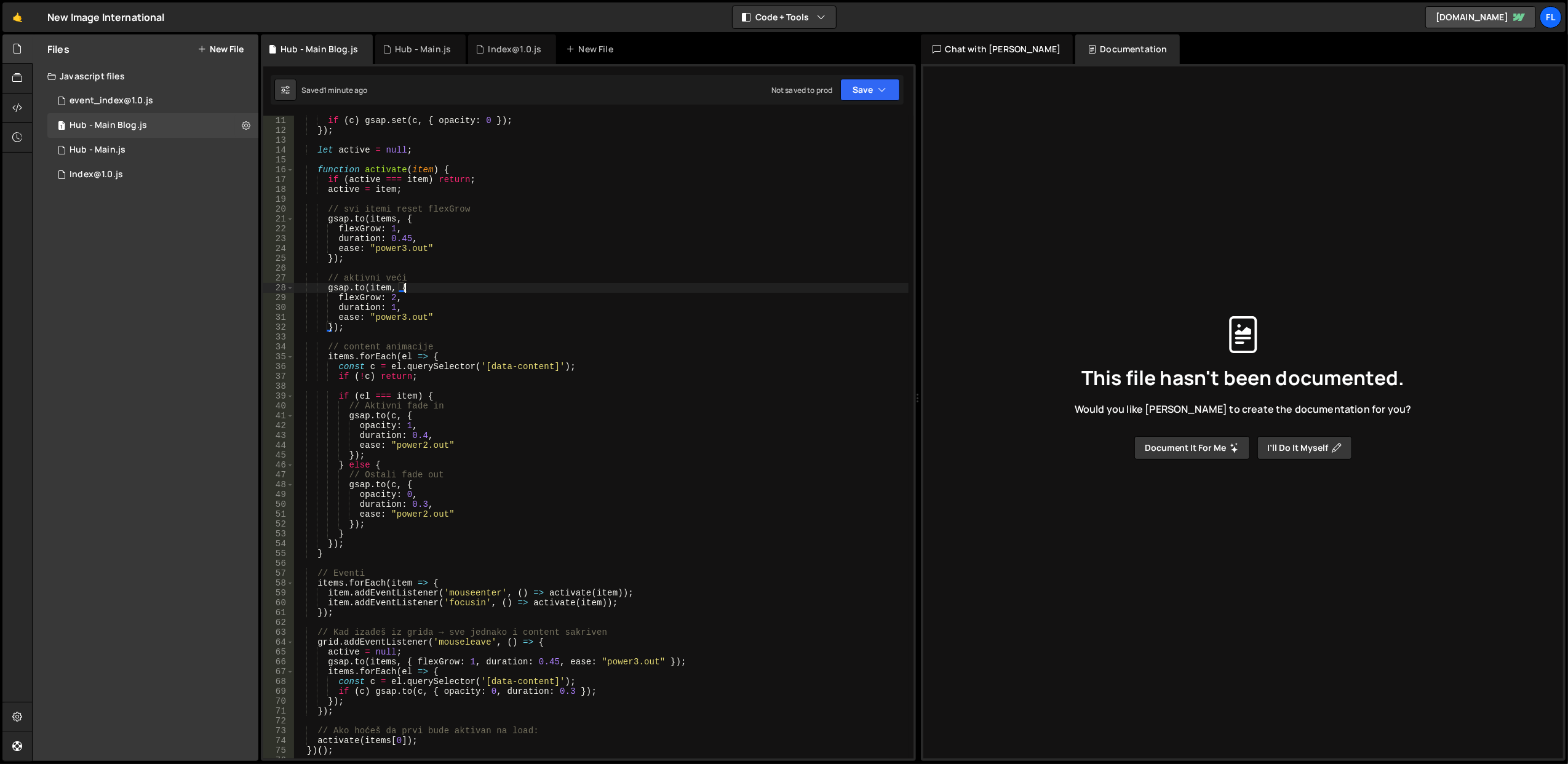
scroll to position [0, 0]
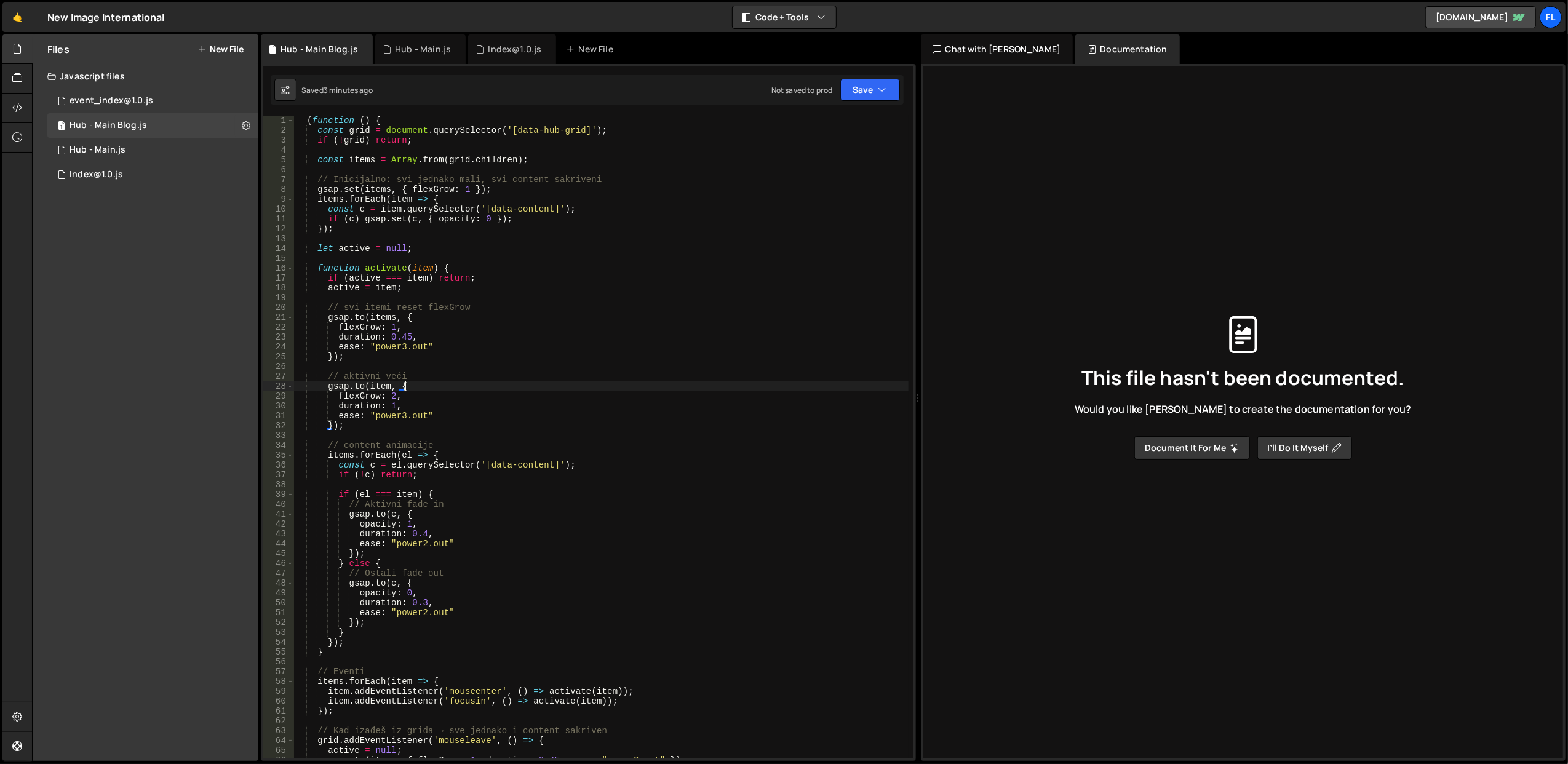
click at [412, 320] on div "( function ( ) { const grid = document . querySelector ( '[data-hub-grid]' ) ; …" at bounding box center [601, 447] width 615 height 663
type textarea "})();"
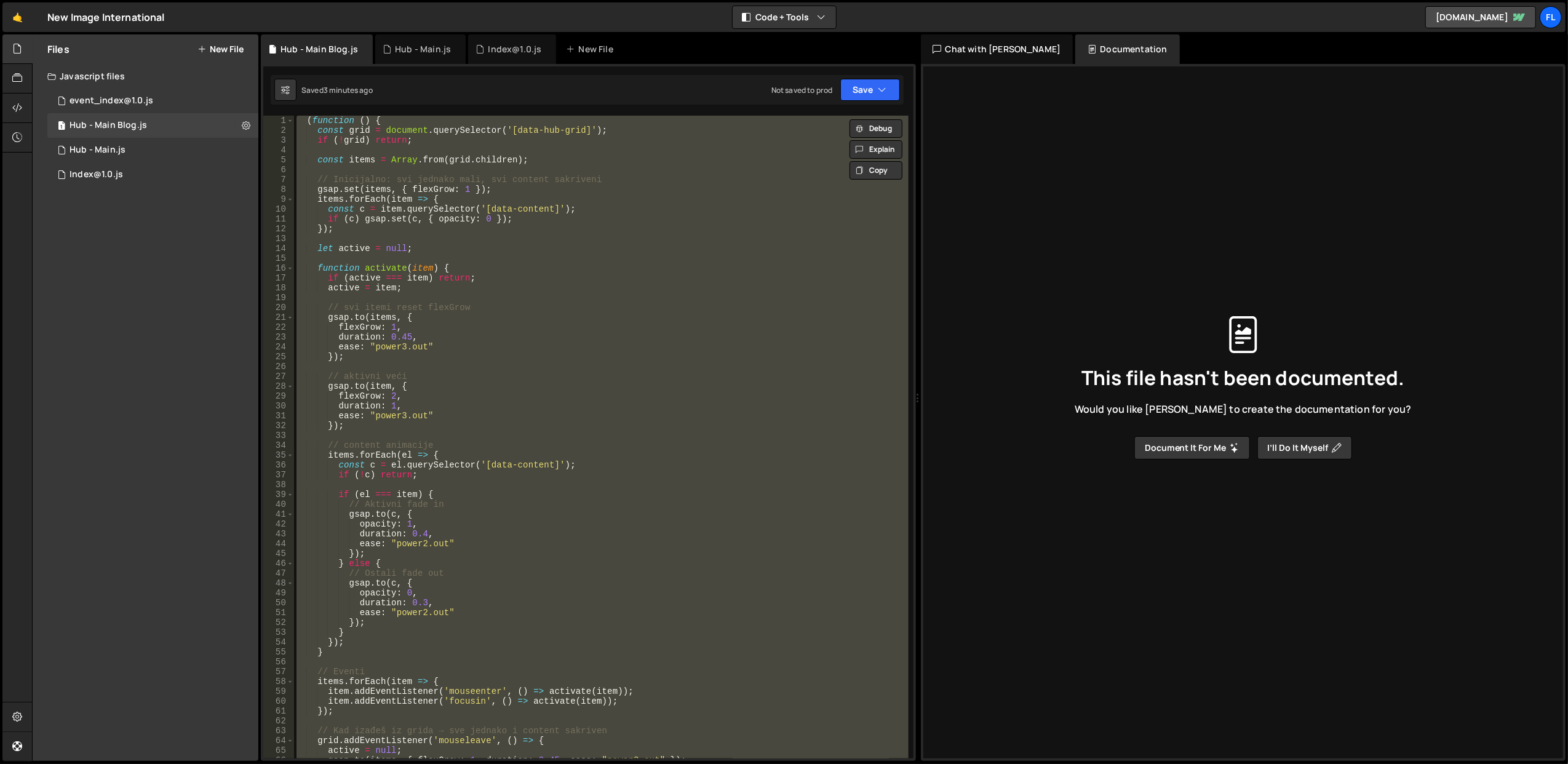
paste textarea
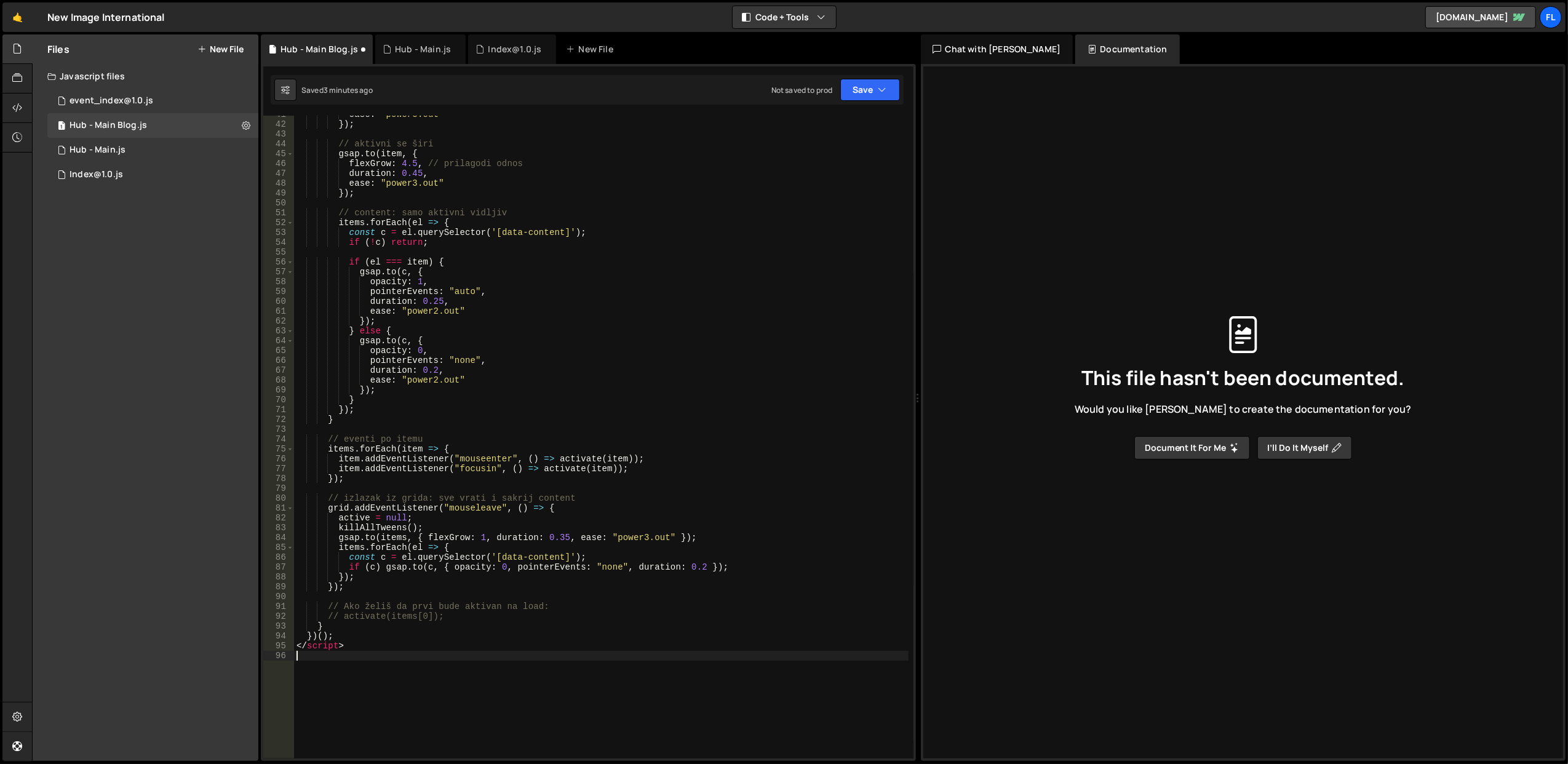
scroll to position [399, 0]
drag, startPoint x: 358, startPoint y: 645, endPoint x: 297, endPoint y: 649, distance: 61.1
click at [297, 649] on div "ease : "power3.out" }) ; // aktivni se širi gsap . to ( item , { flexGrow : 4.5…" at bounding box center [601, 440] width 615 height 663
type textarea "</script>"
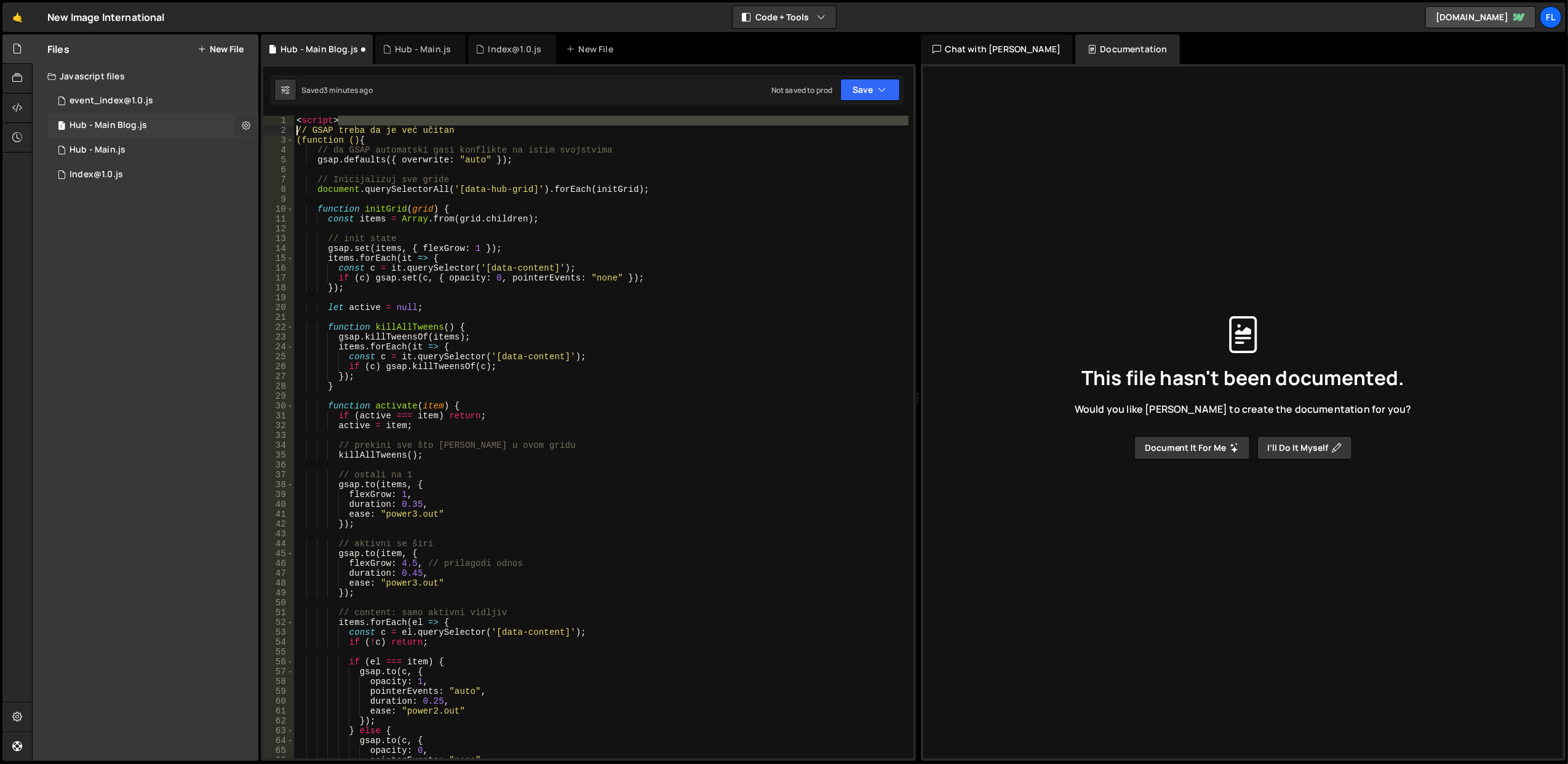
drag, startPoint x: 347, startPoint y: 123, endPoint x: 255, endPoint y: 127, distance: 92.1
click at [255, 127] on div "Files New File Javascript files 1 event_index@1.0.js 0 1 Hub - Main Blog.js 0 1…" at bounding box center [800, 398] width 1536 height 727
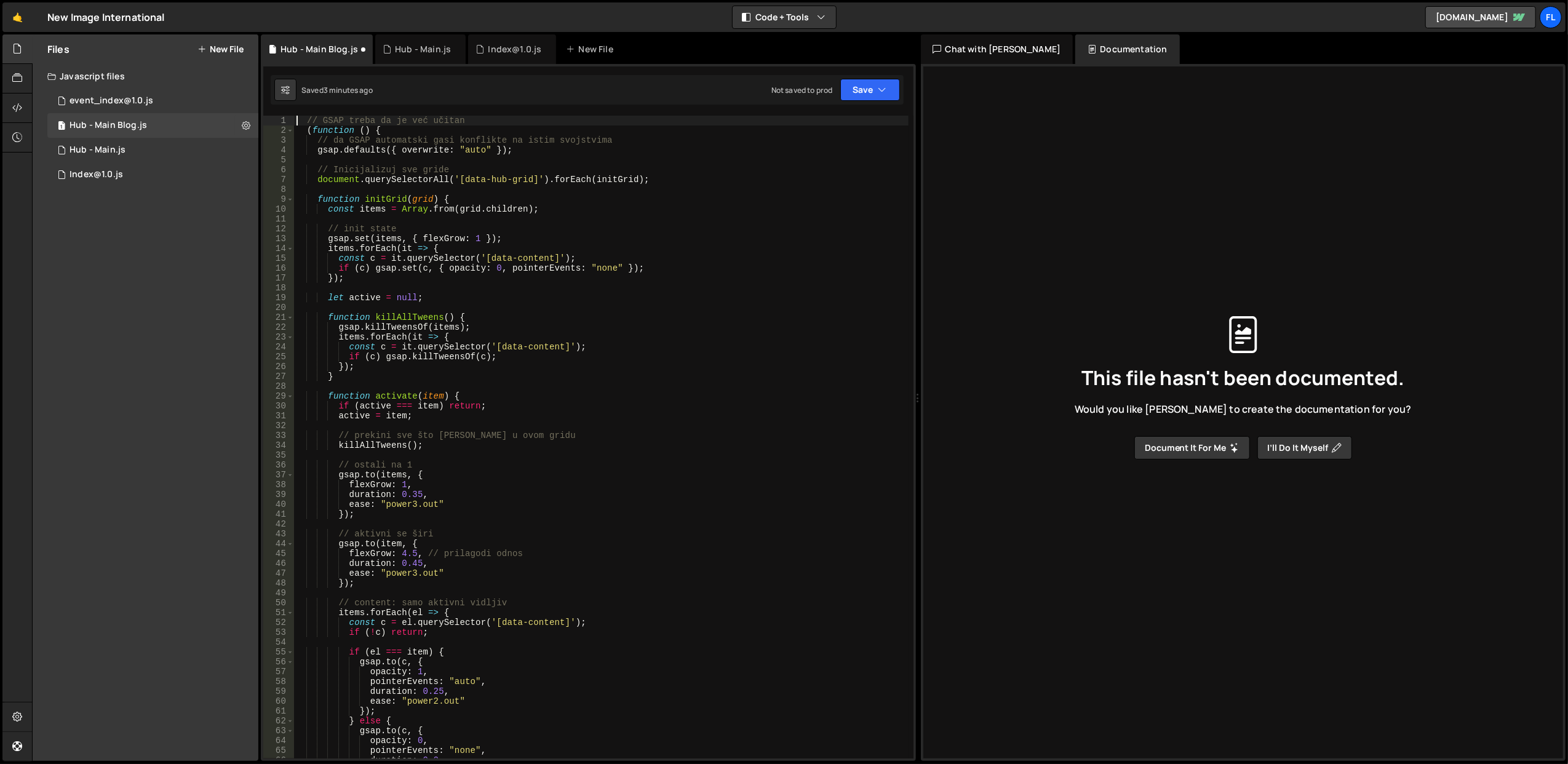
click at [476, 242] on div "// GSAP treba da je već učitan ( function ( ) { // da GSAP automatski gasi konf…" at bounding box center [601, 447] width 615 height 663
click at [562, 178] on div "// GSAP treba da je već učitan ( function ( ) { // da GSAP automatski gasi konf…" at bounding box center [601, 447] width 615 height 663
click at [611, 274] on div "// GSAP treba da je već učitan ( function ( ) { // da GSAP automatski gasi konf…" at bounding box center [601, 447] width 615 height 663
drag, startPoint x: 400, startPoint y: 551, endPoint x: 412, endPoint y: 552, distance: 12.0
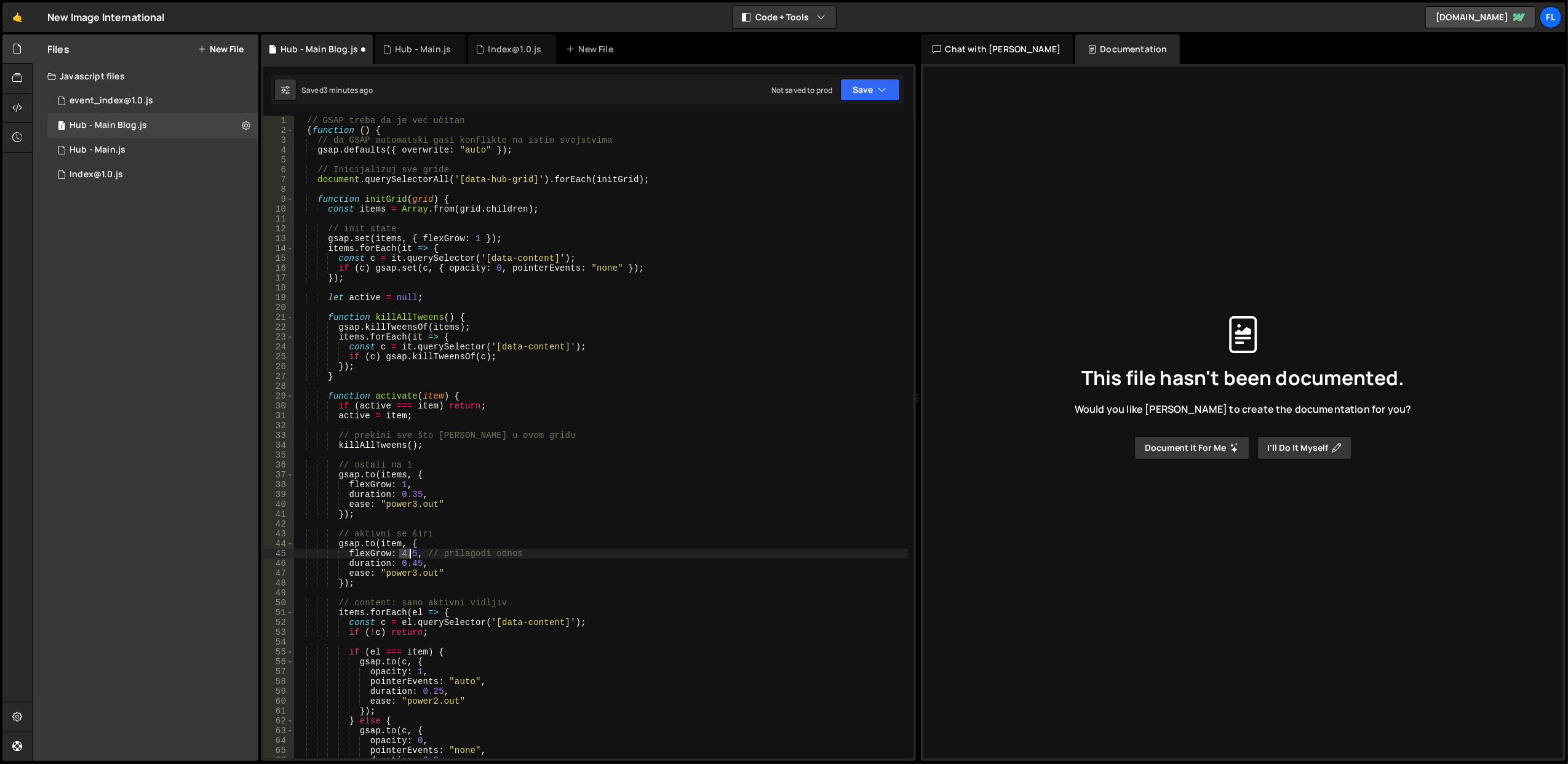
click at [412, 552] on div "// GSAP treba da je već učitan ( function ( ) { // da GSAP automatski gasi konf…" at bounding box center [601, 447] width 615 height 663
type textarea "flexGrow: 2, // prilagodi odnos"
click at [578, 453] on div "// GSAP treba da je već učitan ( function ( ) { // da GSAP automatski gasi konf…" at bounding box center [601, 447] width 615 height 663
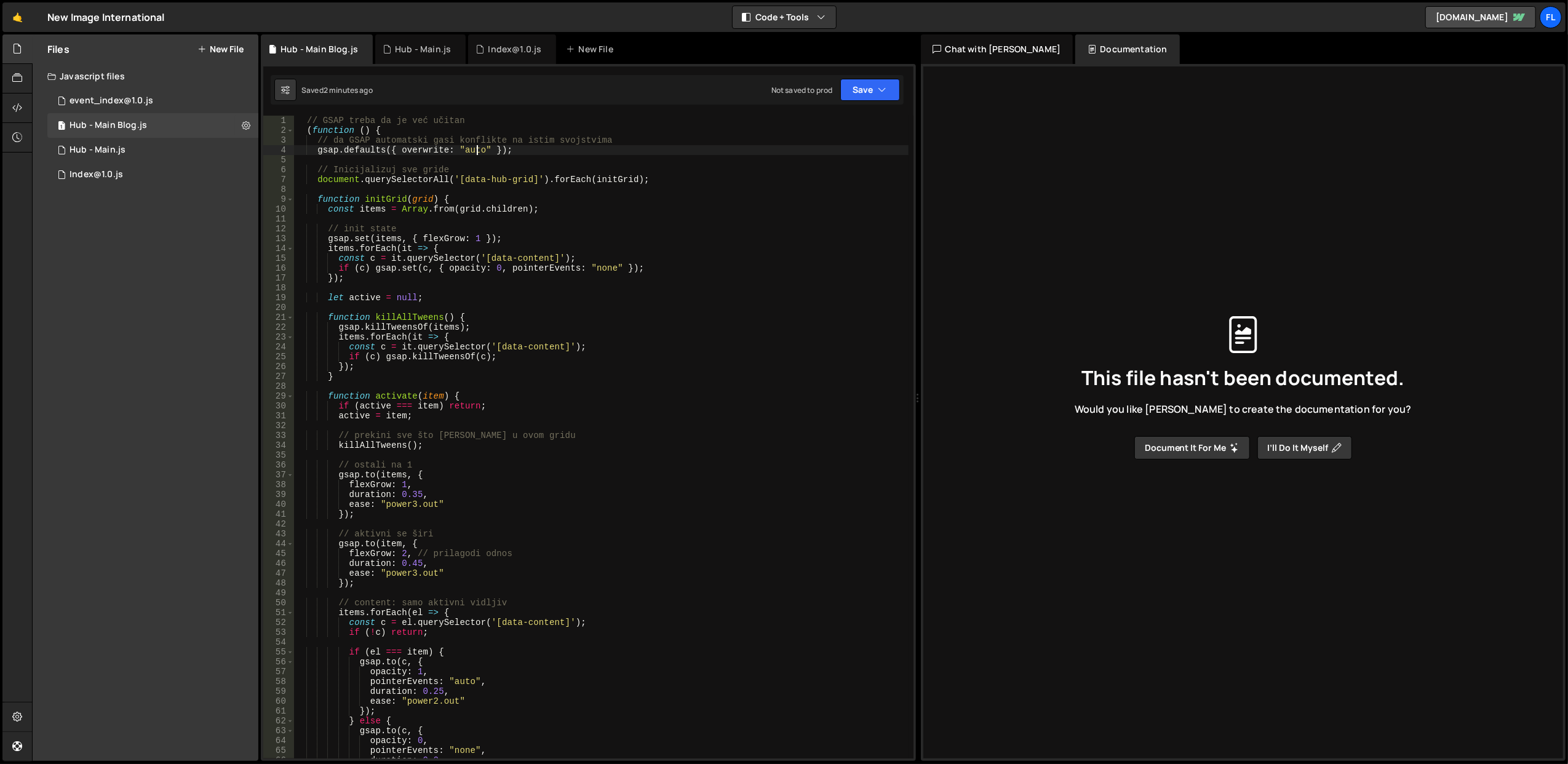
click at [476, 152] on div "// GSAP treba da je već učitan ( function ( ) { // da GSAP automatski gasi konf…" at bounding box center [601, 447] width 615 height 663
type textarea "})();"
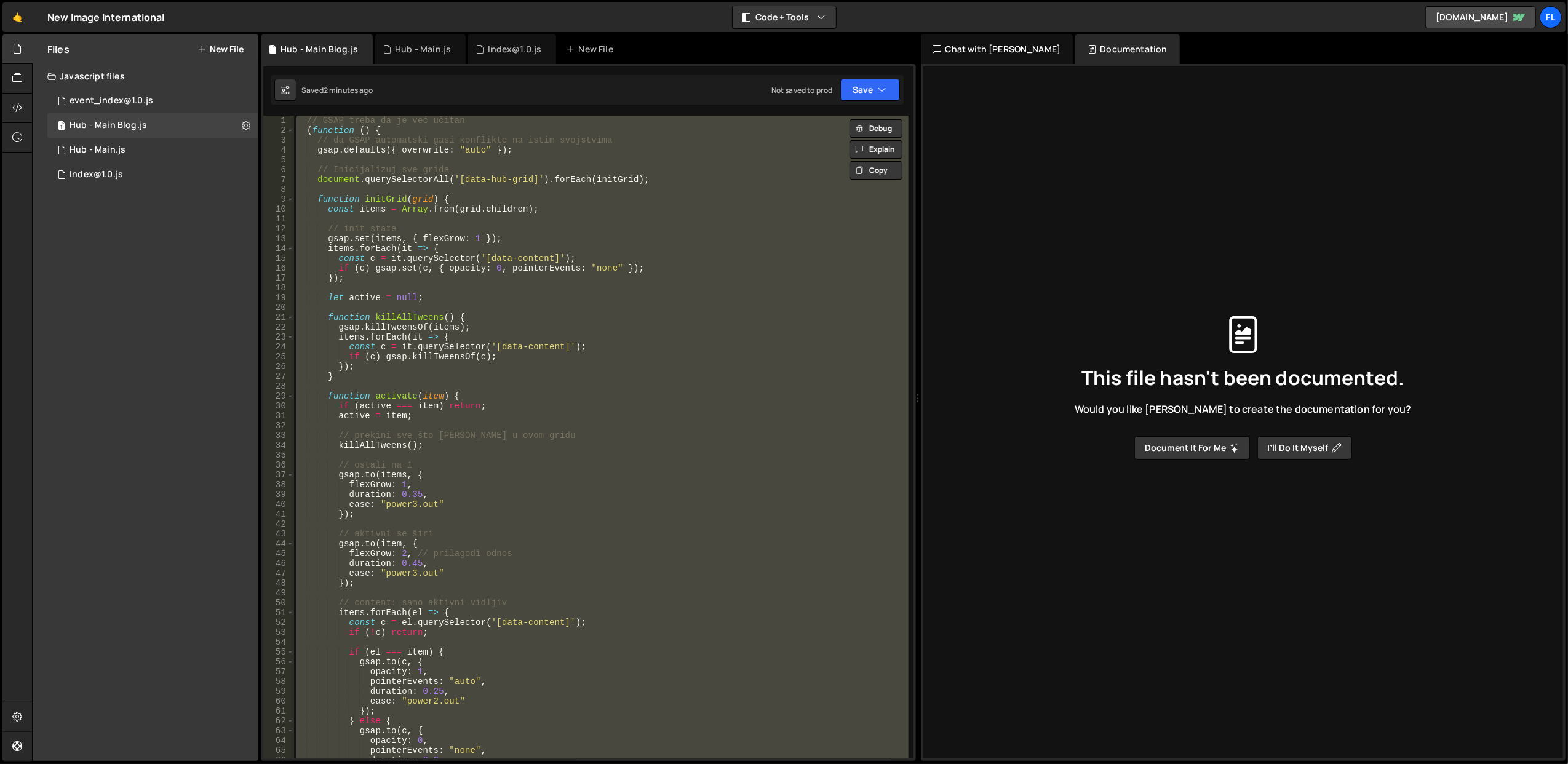
paste textarea
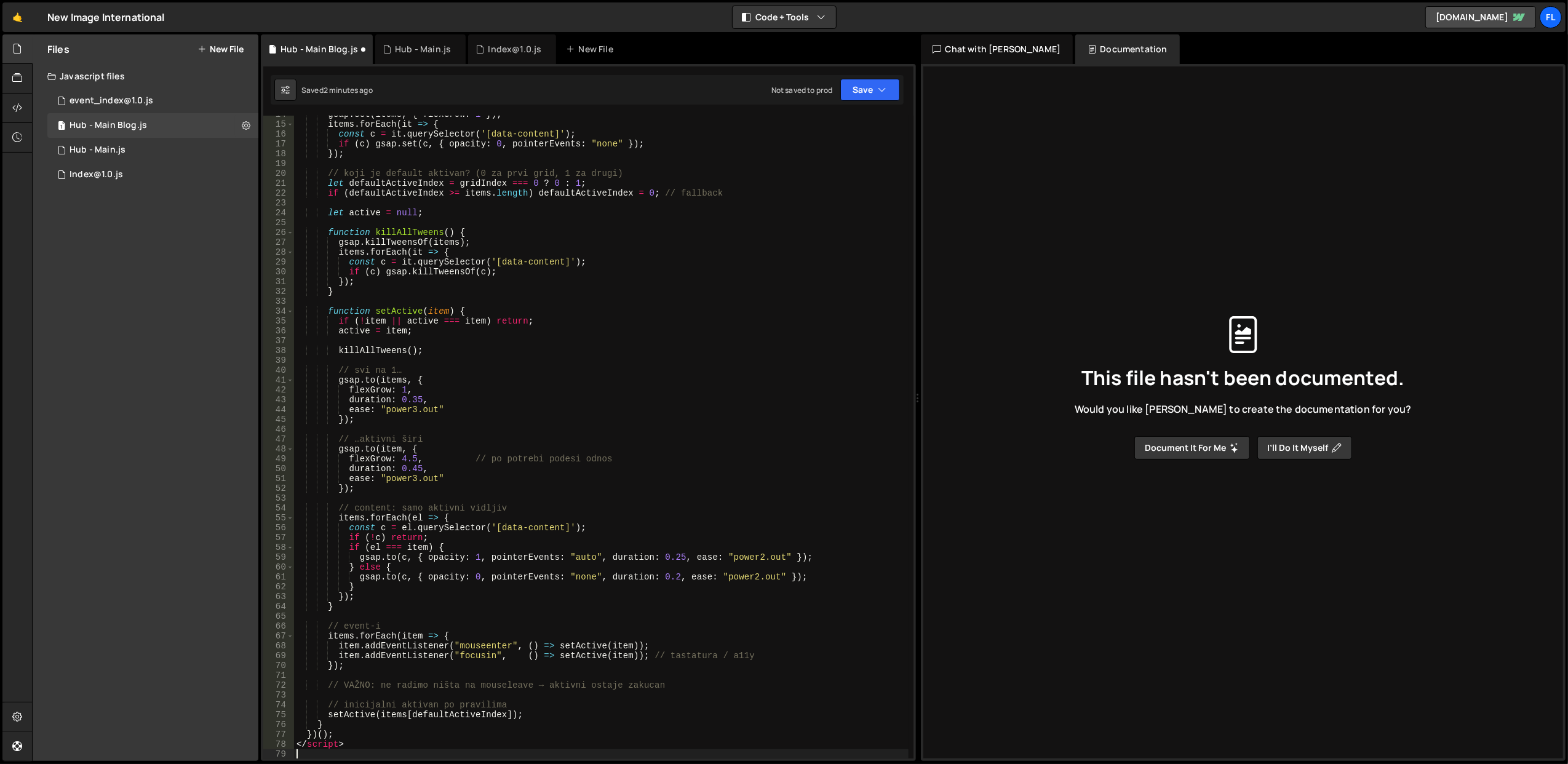
scroll to position [133, 0]
click at [319, 736] on div "gsap . set ( items , { flexGrow : 1 }) ; items . forEach ( it => { const c = it…" at bounding box center [601, 440] width 615 height 663
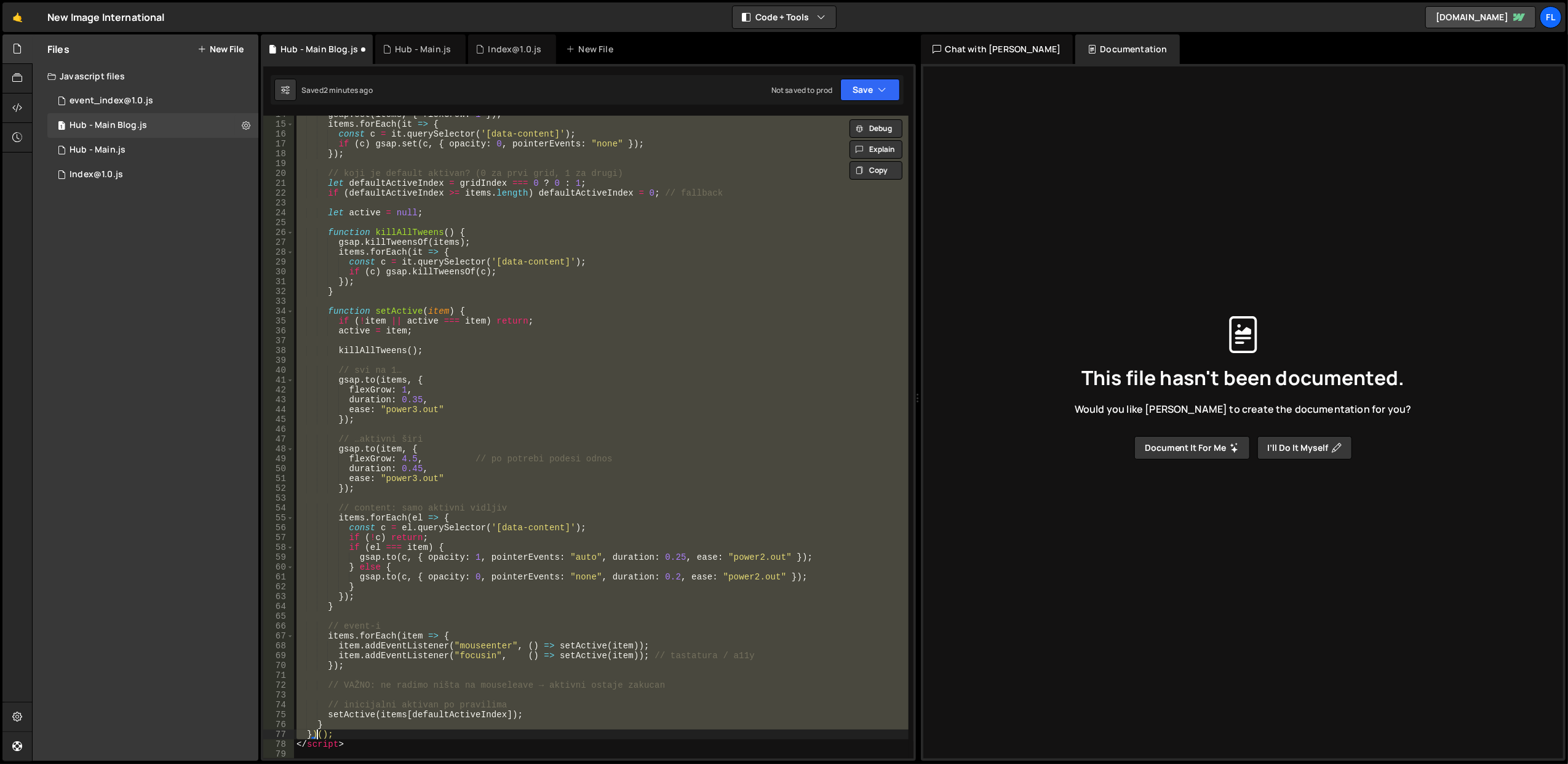
click at [320, 743] on div "gsap . set ( items , { flexGrow : 1 }) ; items . forEach ( it => { const c = it…" at bounding box center [601, 440] width 615 height 663
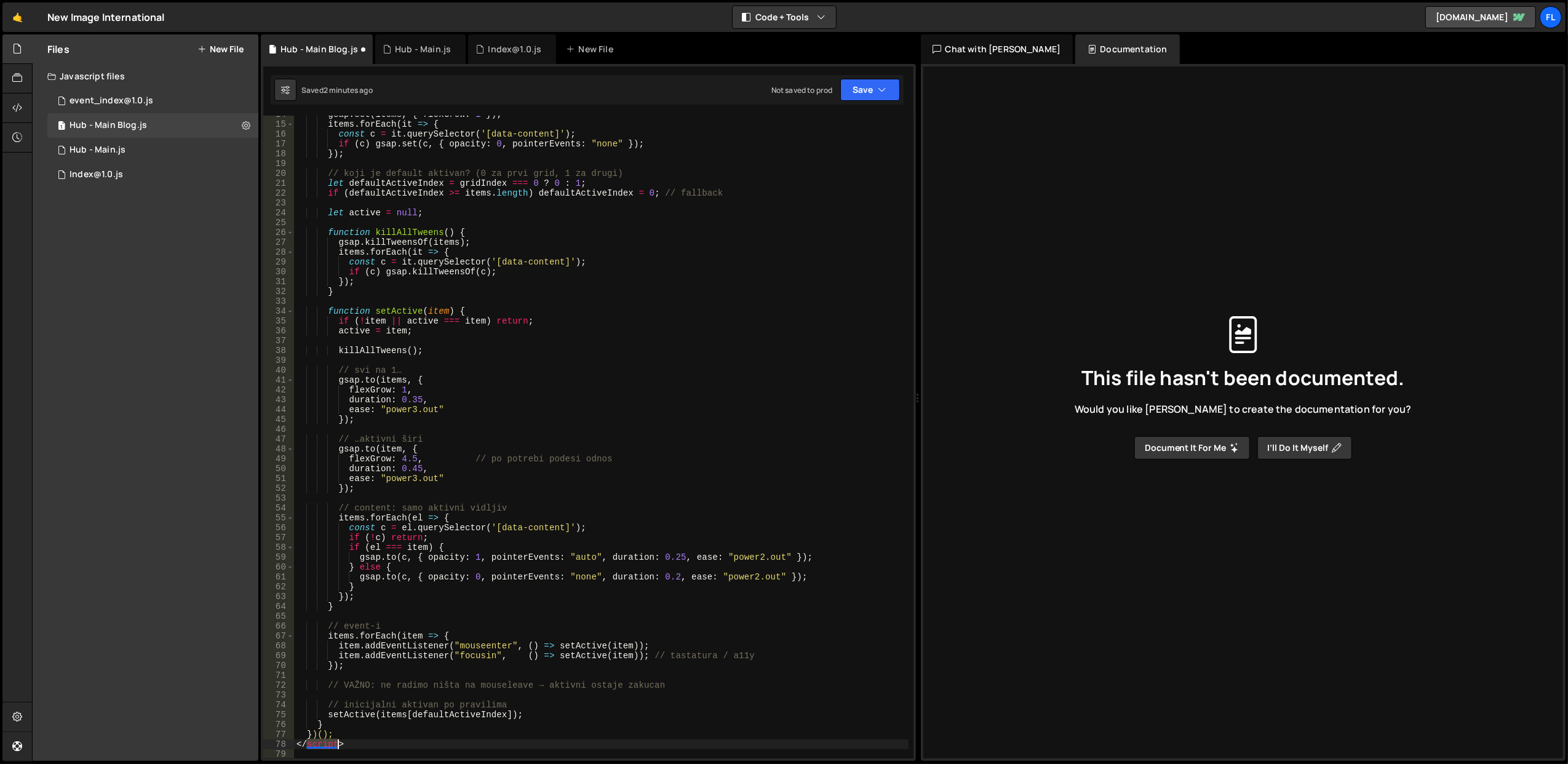
click at [320, 743] on div "gsap . set ( items , { flexGrow : 1 }) ; items . forEach ( it => { const c = it…" at bounding box center [601, 440] width 615 height 663
type textarea "</script>"
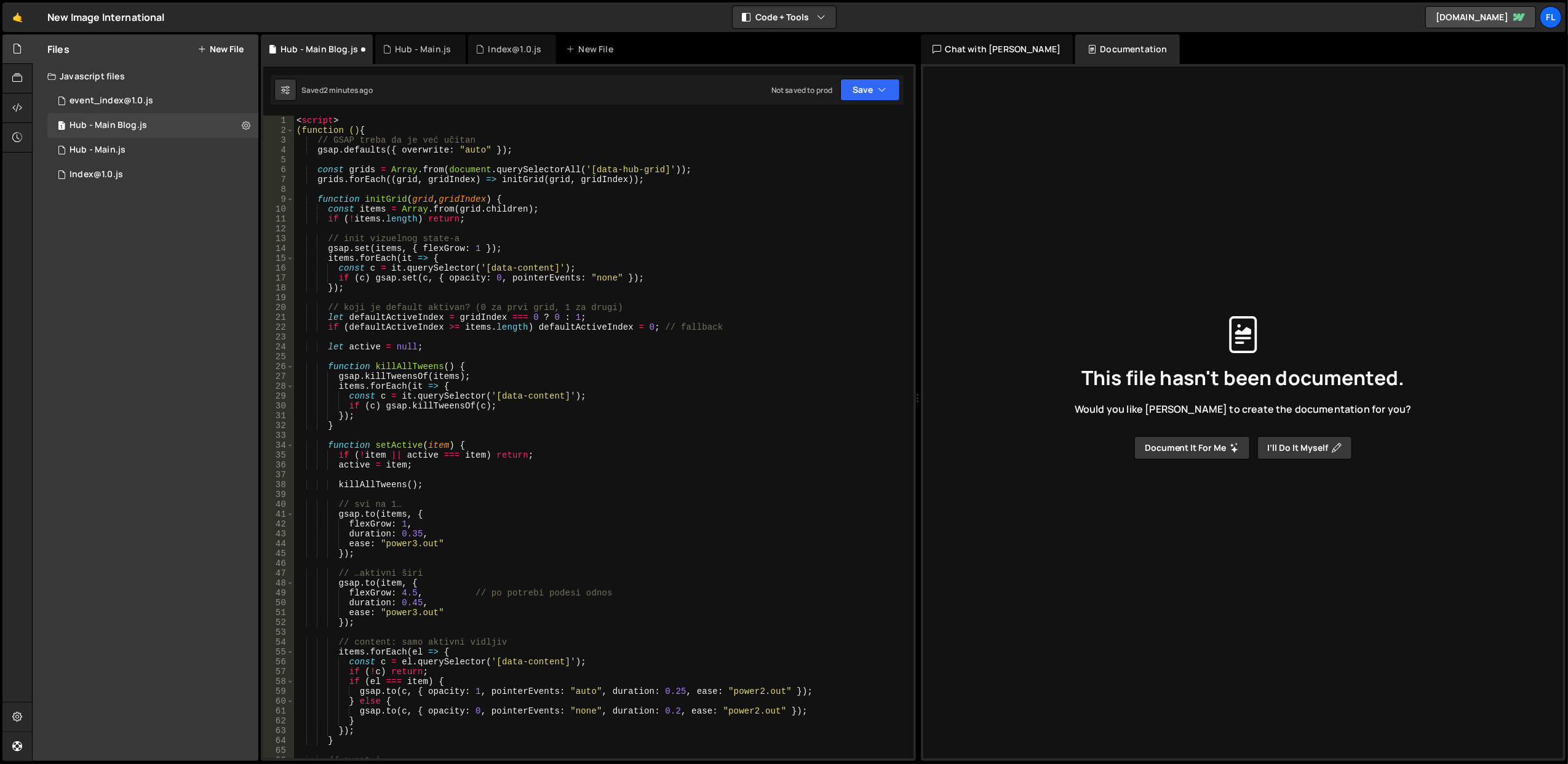
scroll to position [0, 0]
click at [322, 119] on div "< script > (function () { // GSAP treba da je već učitan gsap . defaults ({ ove…" at bounding box center [601, 447] width 615 height 663
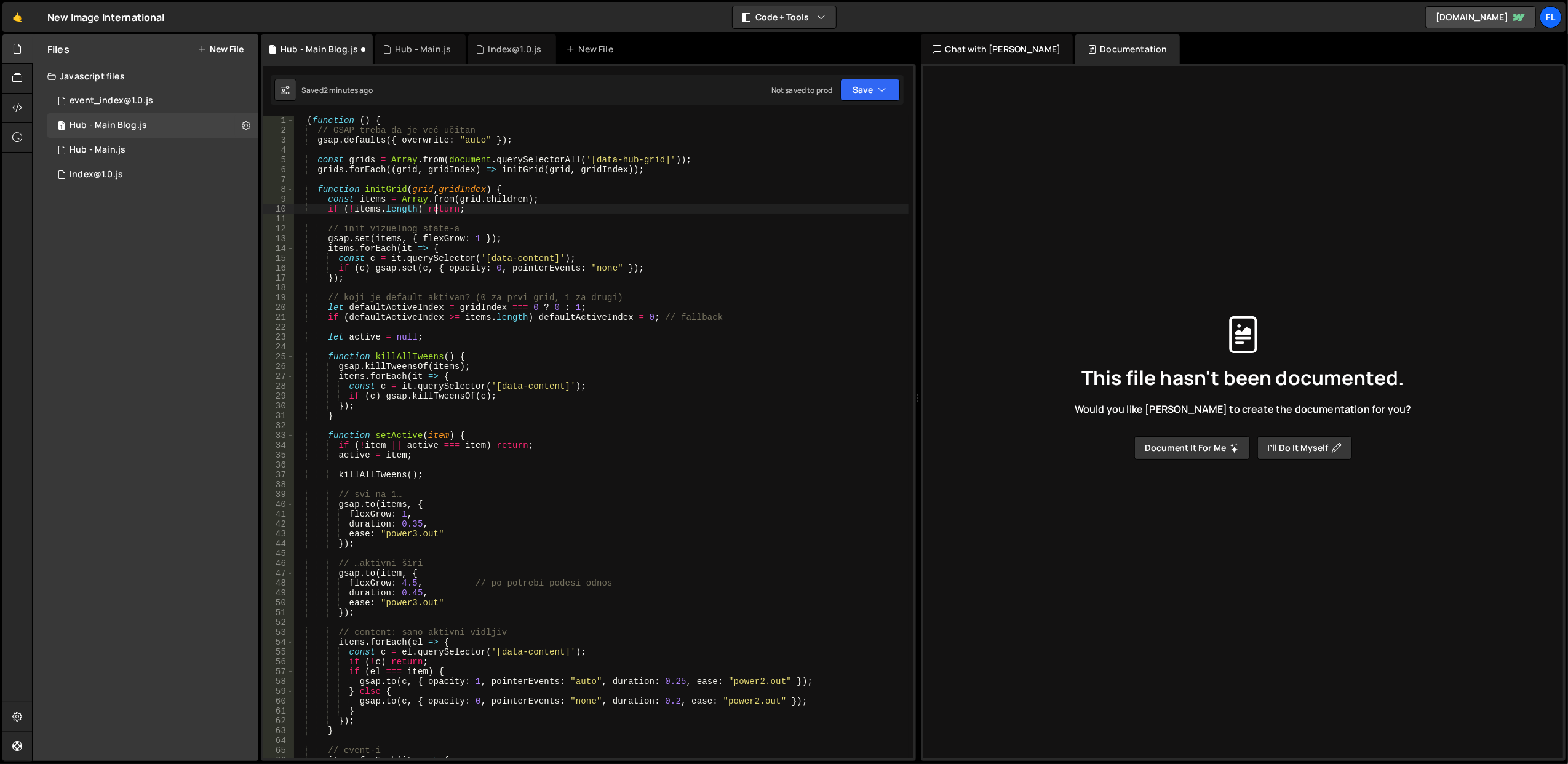
click at [437, 212] on div "( function ( ) { // GSAP treba da je već učitan gsap . defaults ({ overwrite : …" at bounding box center [601, 447] width 615 height 663
drag, startPoint x: 397, startPoint y: 585, endPoint x: 414, endPoint y: 585, distance: 17.0
click at [414, 585] on div "( function ( ) { // GSAP treba da je već učitan gsap . defaults ({ overwrite : …" at bounding box center [601, 447] width 615 height 663
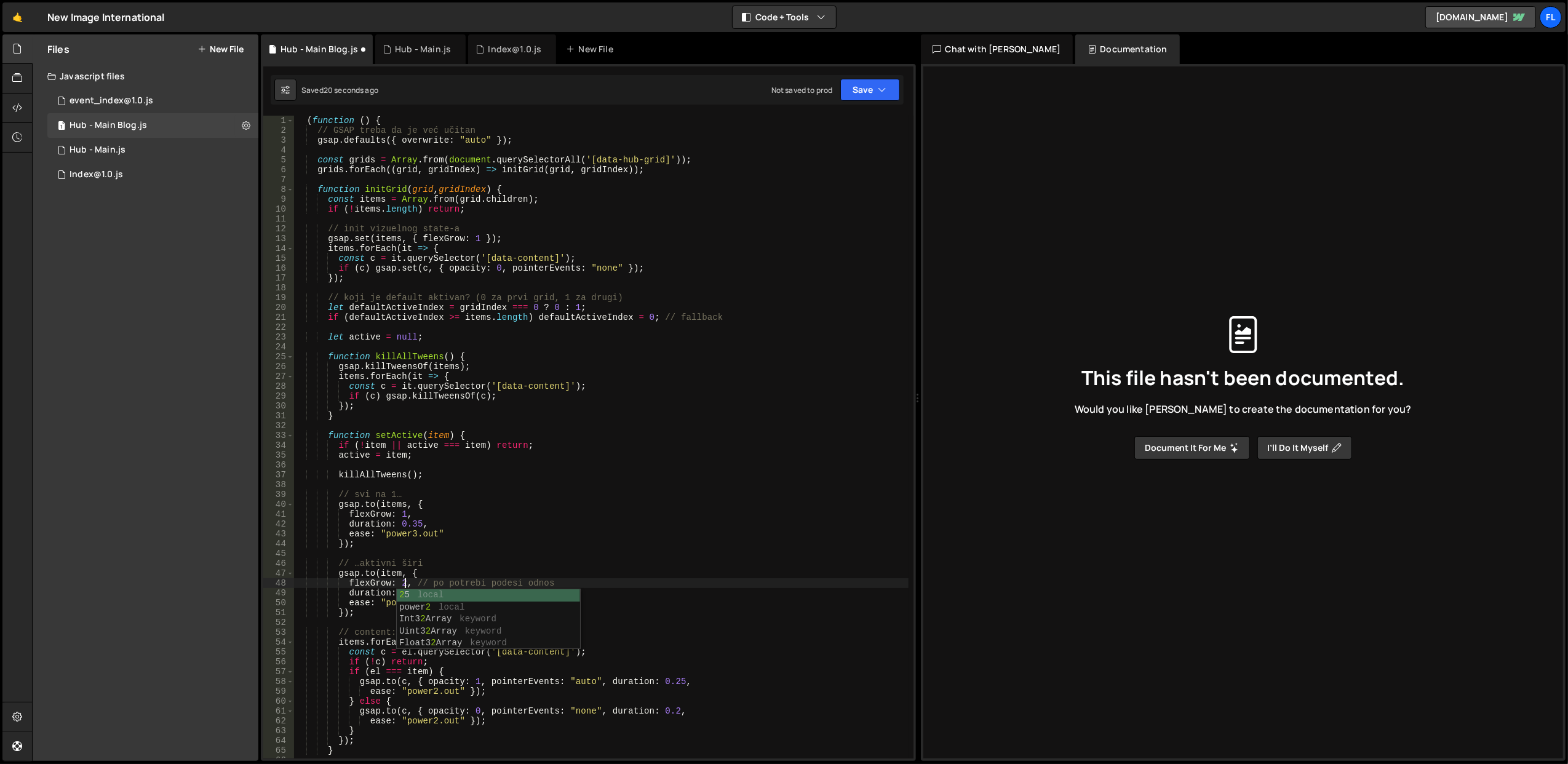
click at [469, 513] on div "( function ( ) { // GSAP treba da je već učitan gsap . defaults ({ overwrite : …" at bounding box center [601, 447] width 615 height 663
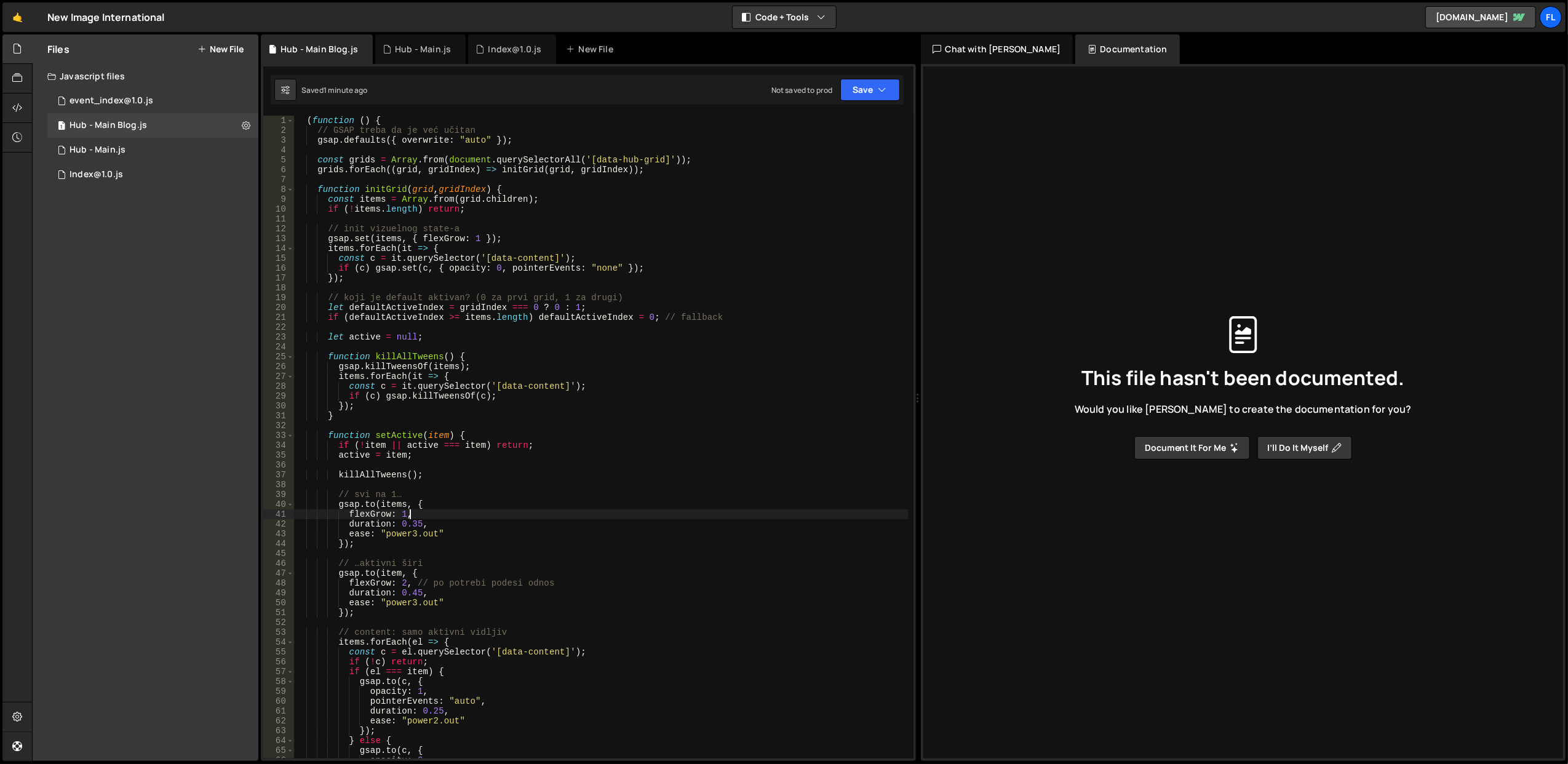
click at [500, 243] on div "( function ( ) { // GSAP treba da je već učitan gsap . defaults ({ overwrite : …" at bounding box center [601, 447] width 615 height 663
type textarea "})();"
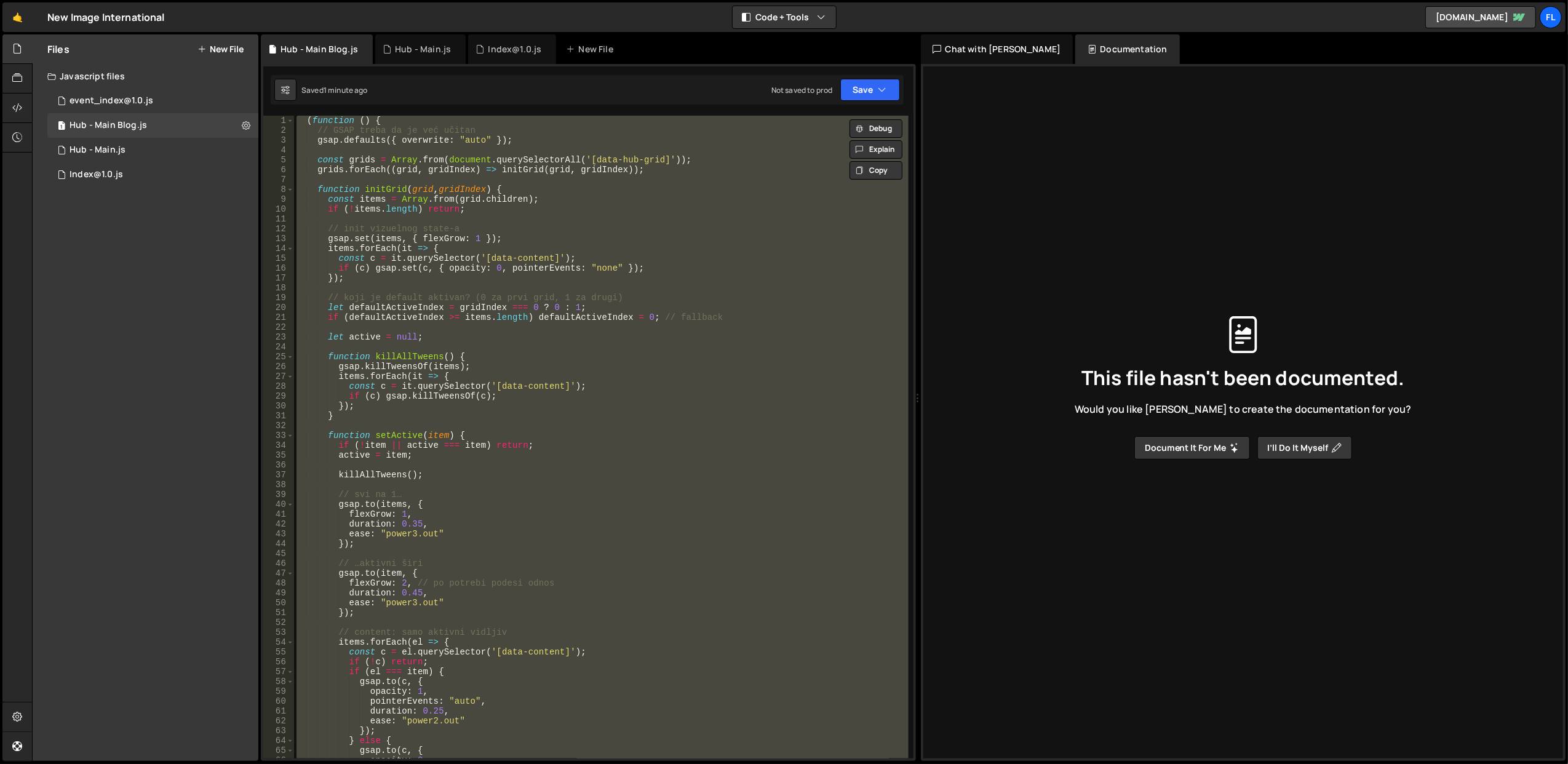
scroll to position [0, 1]
paste textarea
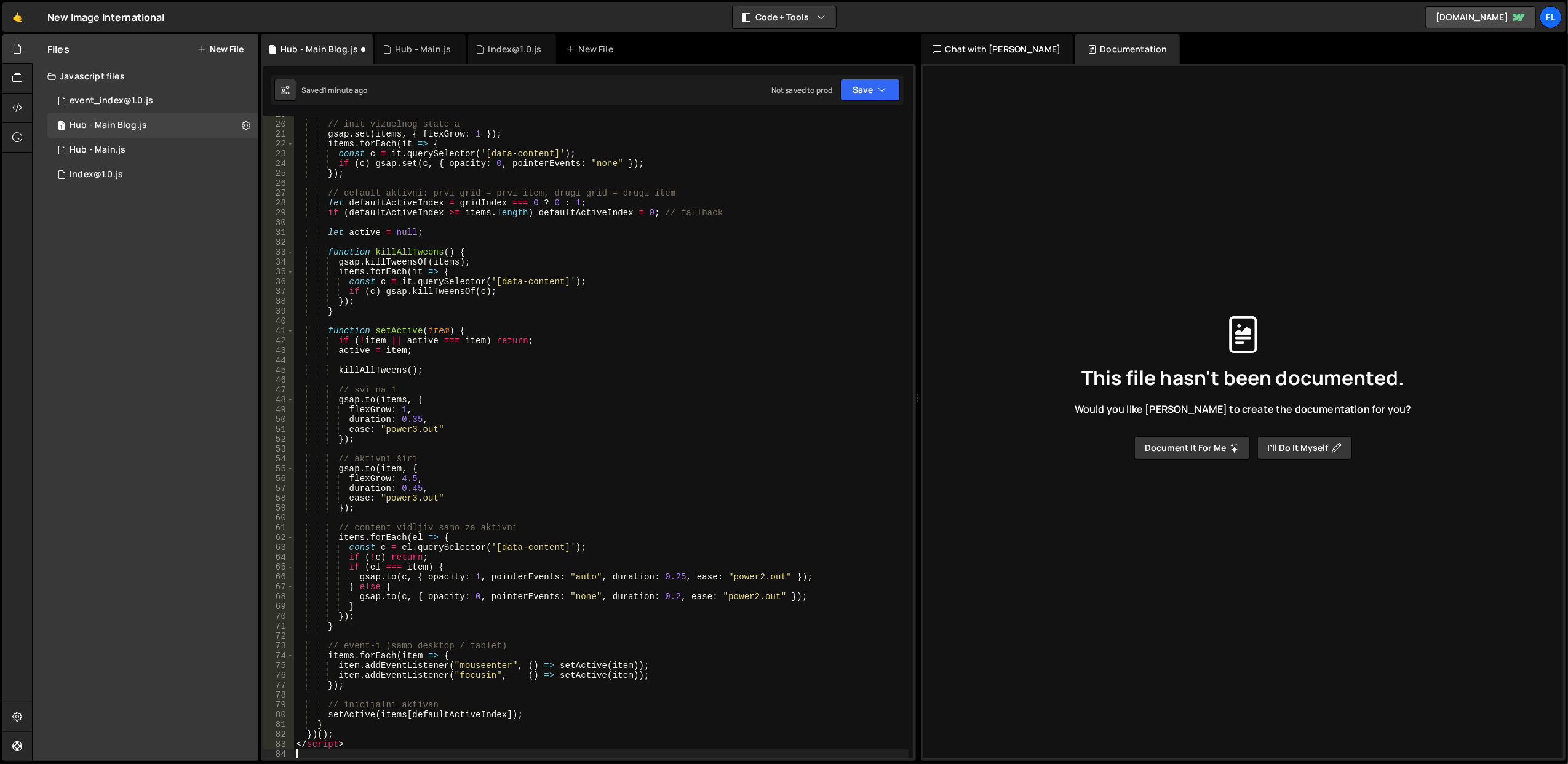
scroll to position [182, 0]
click at [339, 741] on div "// init vizuelnog state-a gsap . set ( items , { flexGrow : 1 }) ; items . forE…" at bounding box center [601, 440] width 615 height 663
type textarea "</script>"
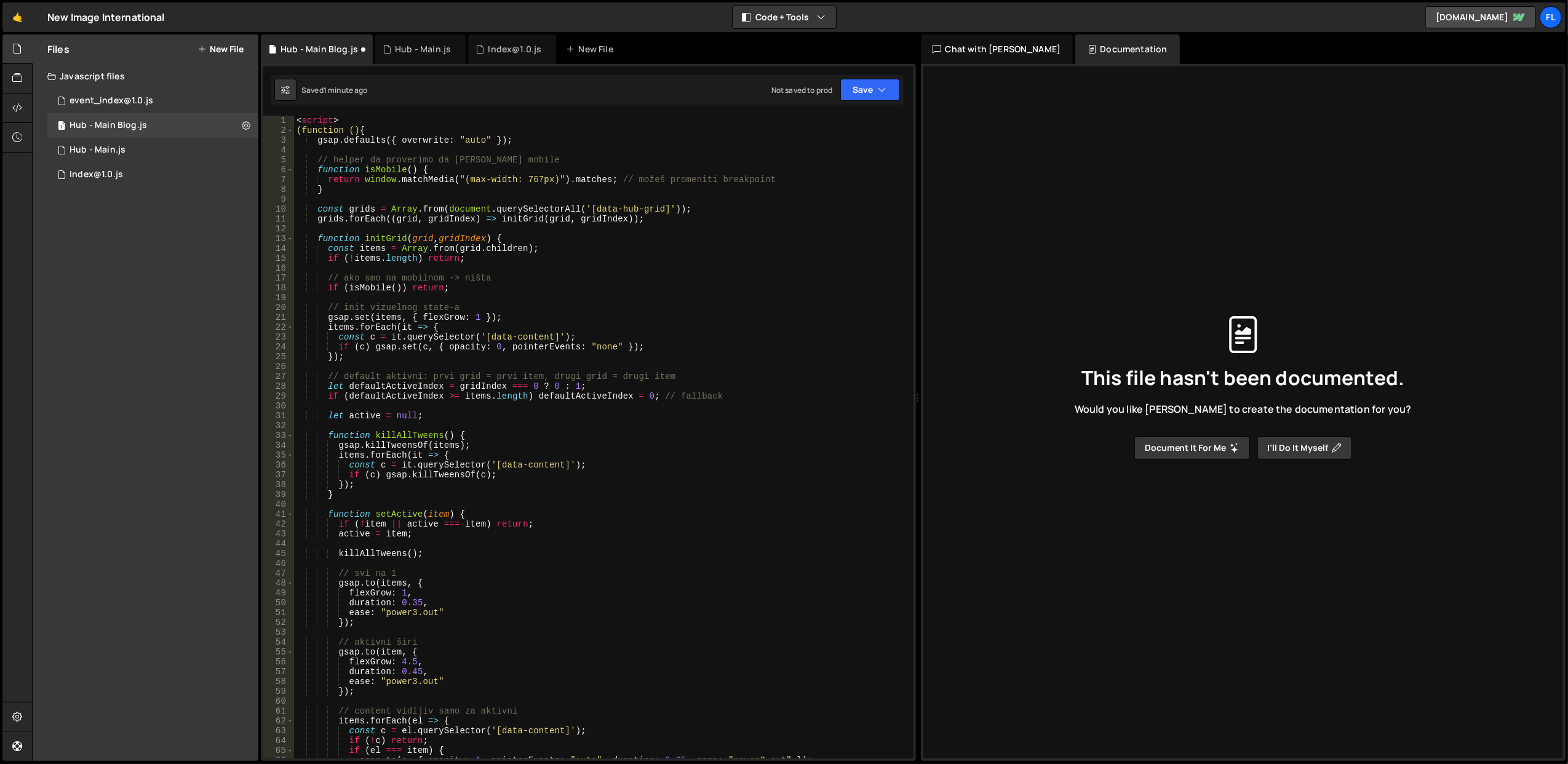
scroll to position [0, 0]
click at [322, 122] on div "< script > (function () { gsap . defaults ({ overwrite : "auto" }) ; // helper …" at bounding box center [601, 447] width 615 height 663
type textarea "(function () {"
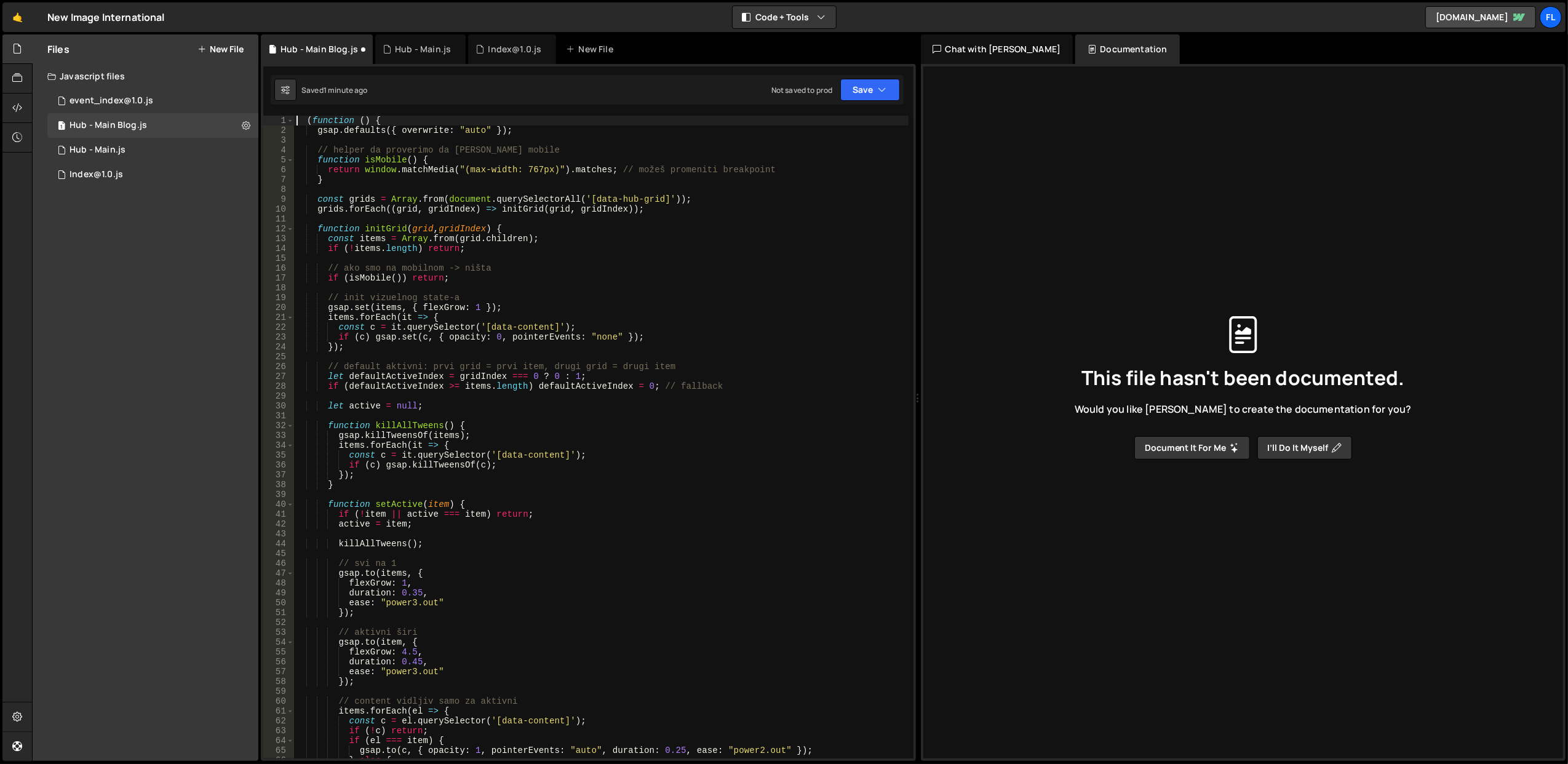
click at [414, 259] on div "( function ( ) { gsap . defaults ({ overwrite : "auto" }) ; // helper da prover…" at bounding box center [601, 447] width 615 height 663
drag, startPoint x: 399, startPoint y: 653, endPoint x: 412, endPoint y: 653, distance: 13.0
click at [412, 653] on div "( function ( ) { gsap . defaults ({ overwrite : "auto" }) ; // helper da prover…" at bounding box center [601, 447] width 615 height 663
click at [489, 588] on div "2 5 local power 2 local Int3 2 Array keyword Uint3 2 Array keyword Float3 2 Arr…" at bounding box center [488, 617] width 183 height 59
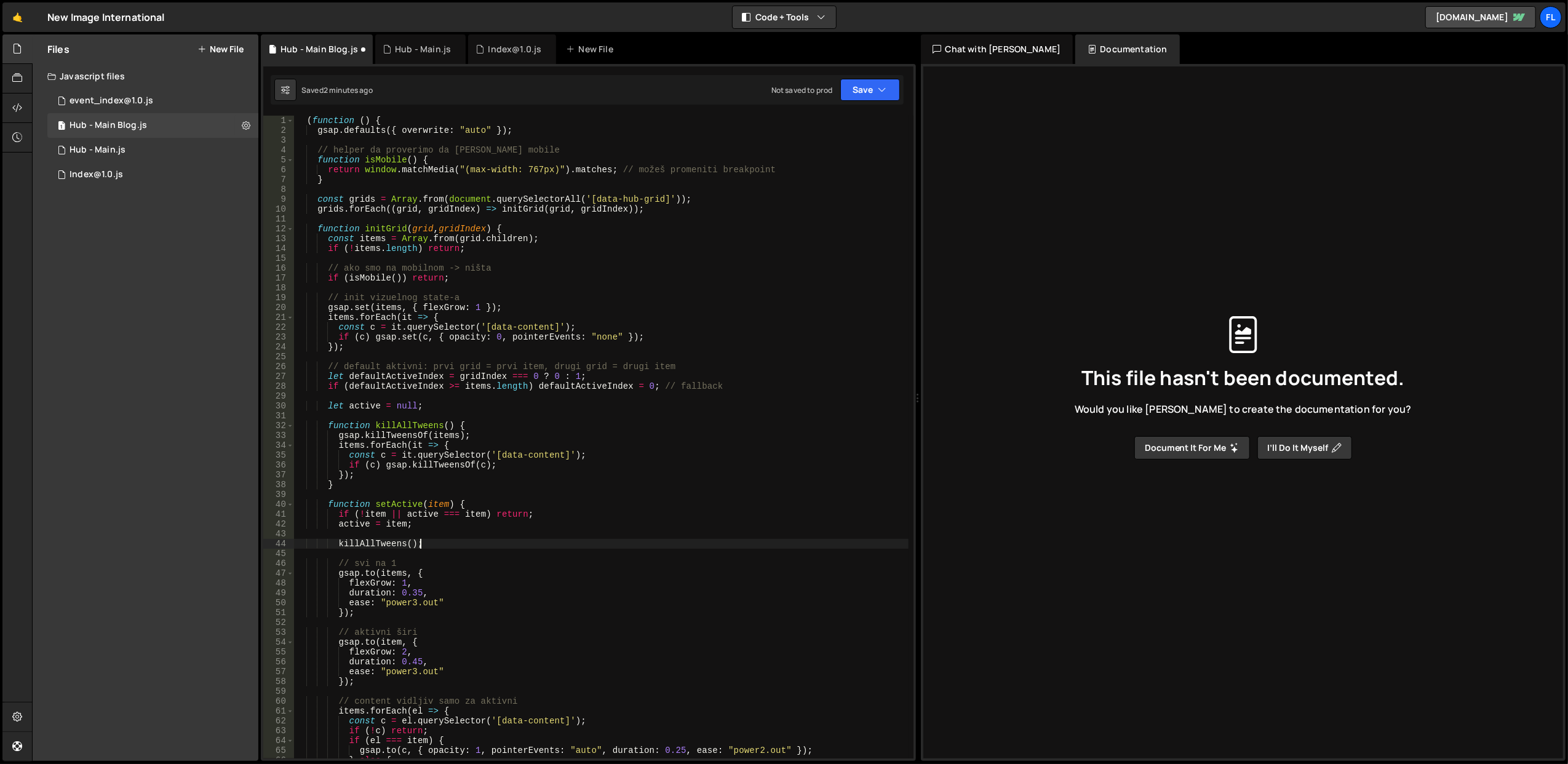
click at [558, 544] on div "( function ( ) { gsap . defaults ({ overwrite : "auto" }) ; // helper da prover…" at bounding box center [601, 447] width 615 height 663
click at [640, 441] on div "( function ( ) { gsap . defaults ({ overwrite : "auto" }) ; // helper da prover…" at bounding box center [601, 447] width 615 height 663
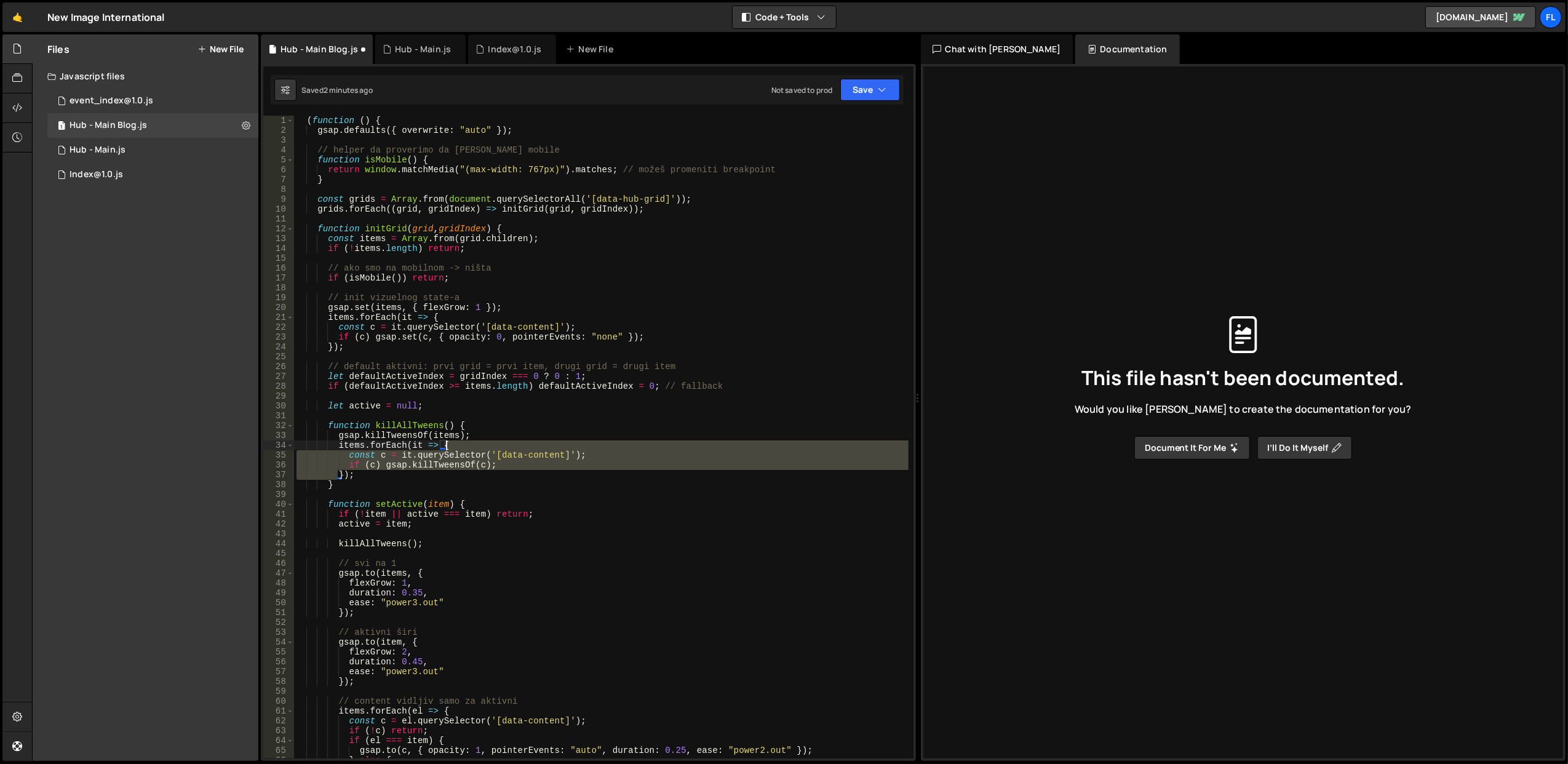
click at [640, 441] on div "( function ( ) { gsap . defaults ({ overwrite : "auto" }) ; // helper da prover…" at bounding box center [601, 447] width 615 height 663
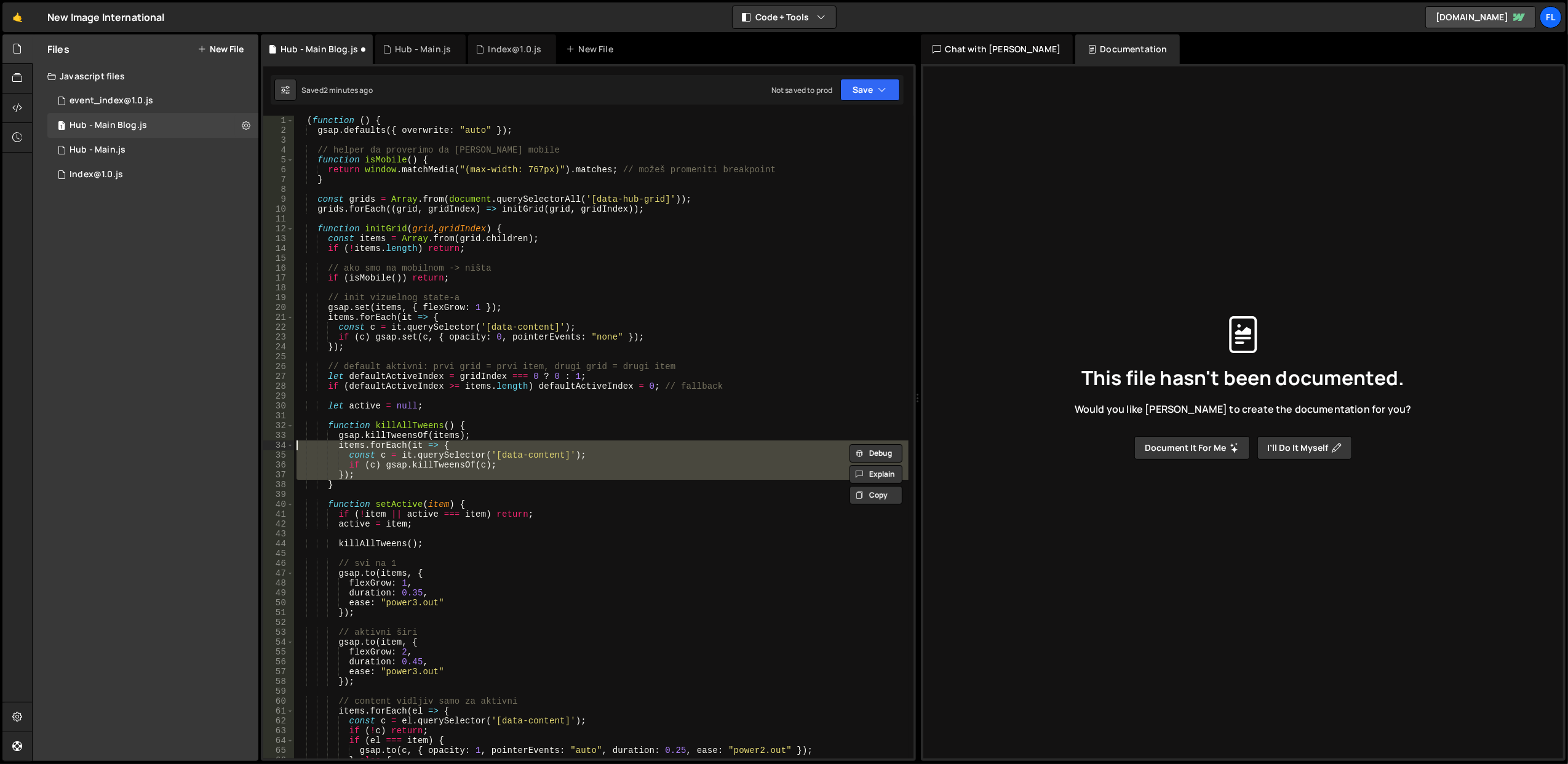
click at [640, 441] on div "( function ( ) { gsap . defaults ({ overwrite : "auto" }) ; // helper da prover…" at bounding box center [601, 437] width 615 height 642
type textarea "items.forEach(it => {"
